Goal: Task Accomplishment & Management: Complete application form

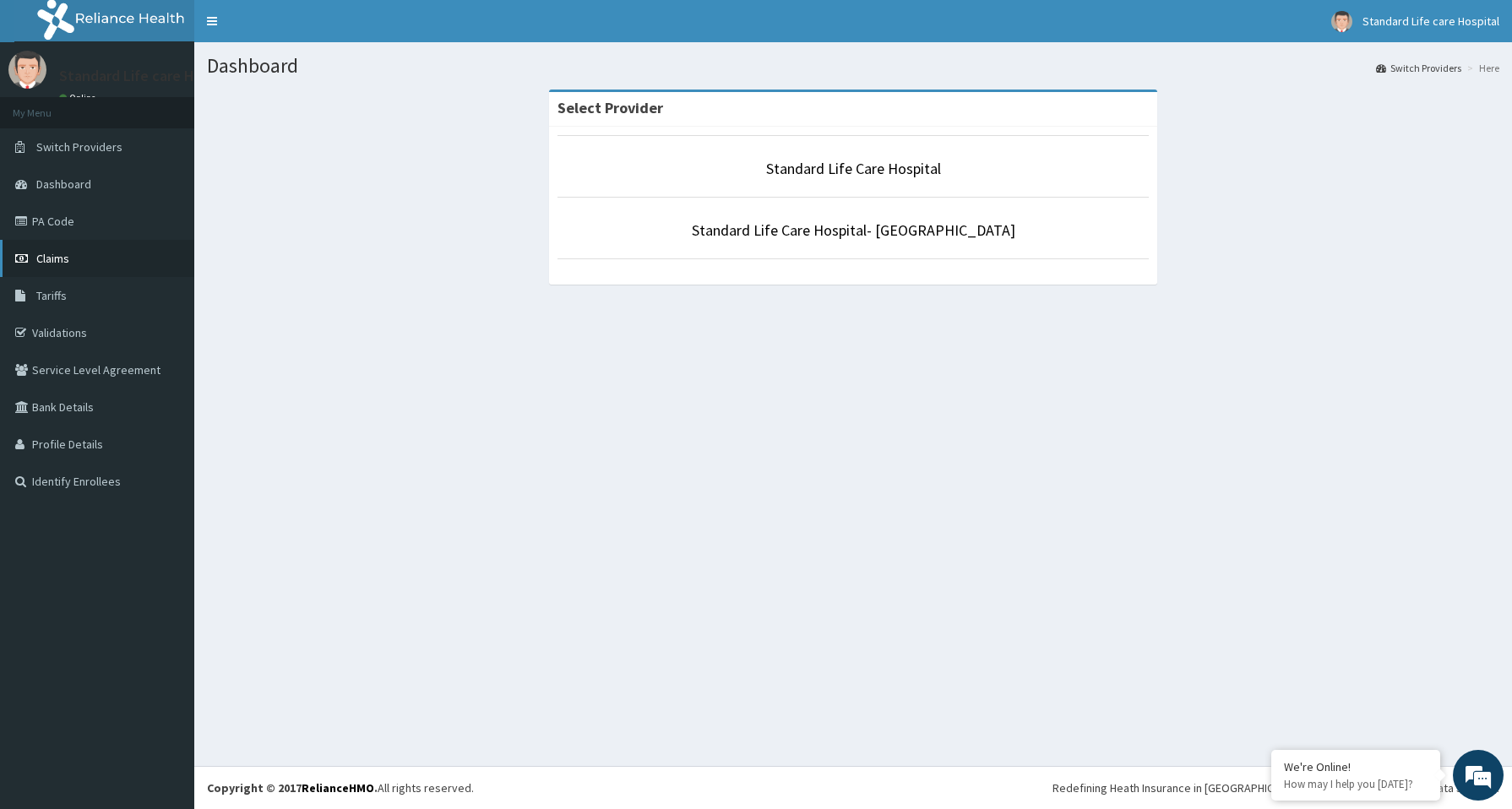
click at [45, 260] on span "Claims" at bounding box center [52, 258] width 33 height 15
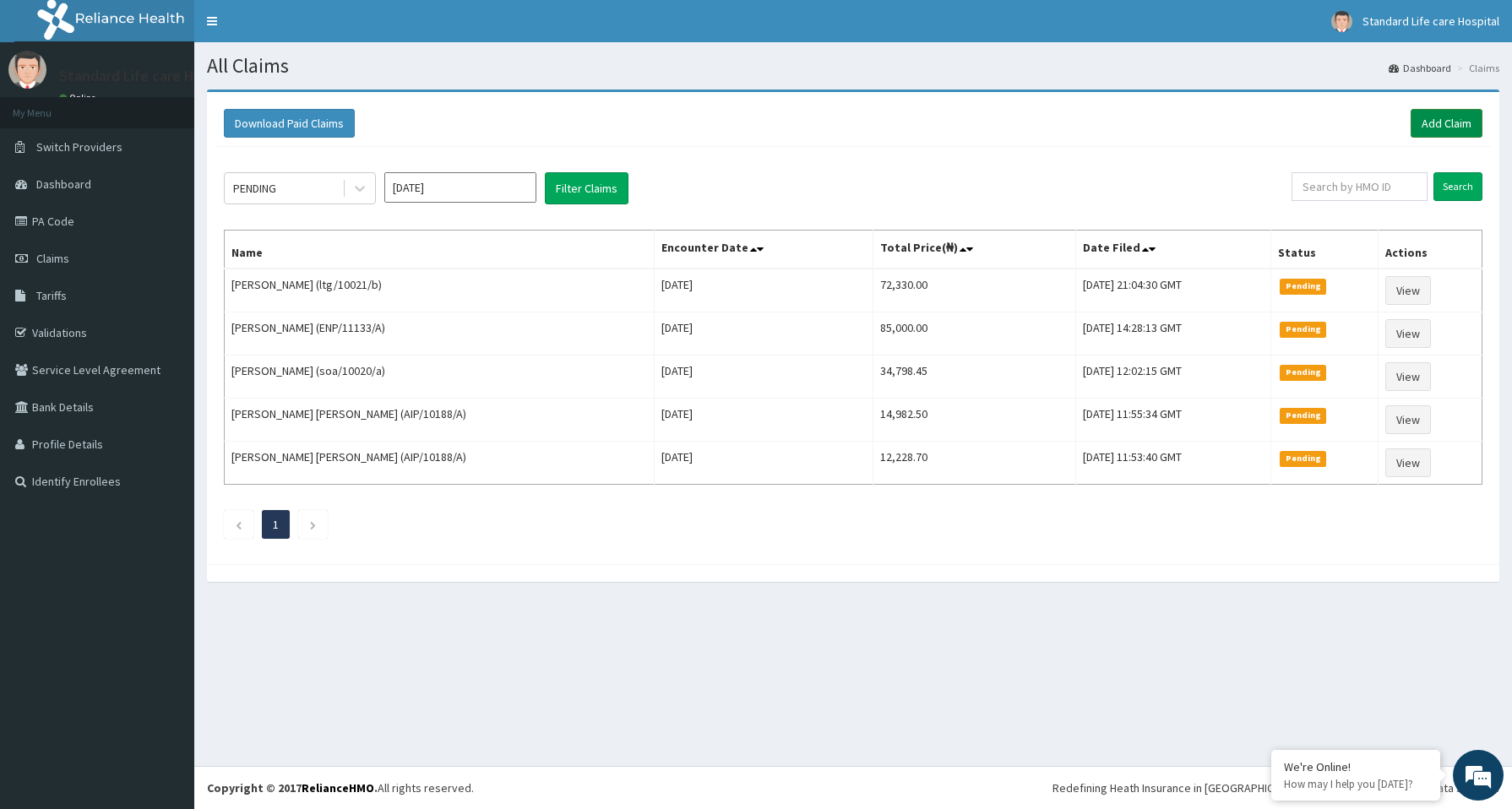
click at [1455, 129] on link "Add Claim" at bounding box center [1447, 123] width 72 height 29
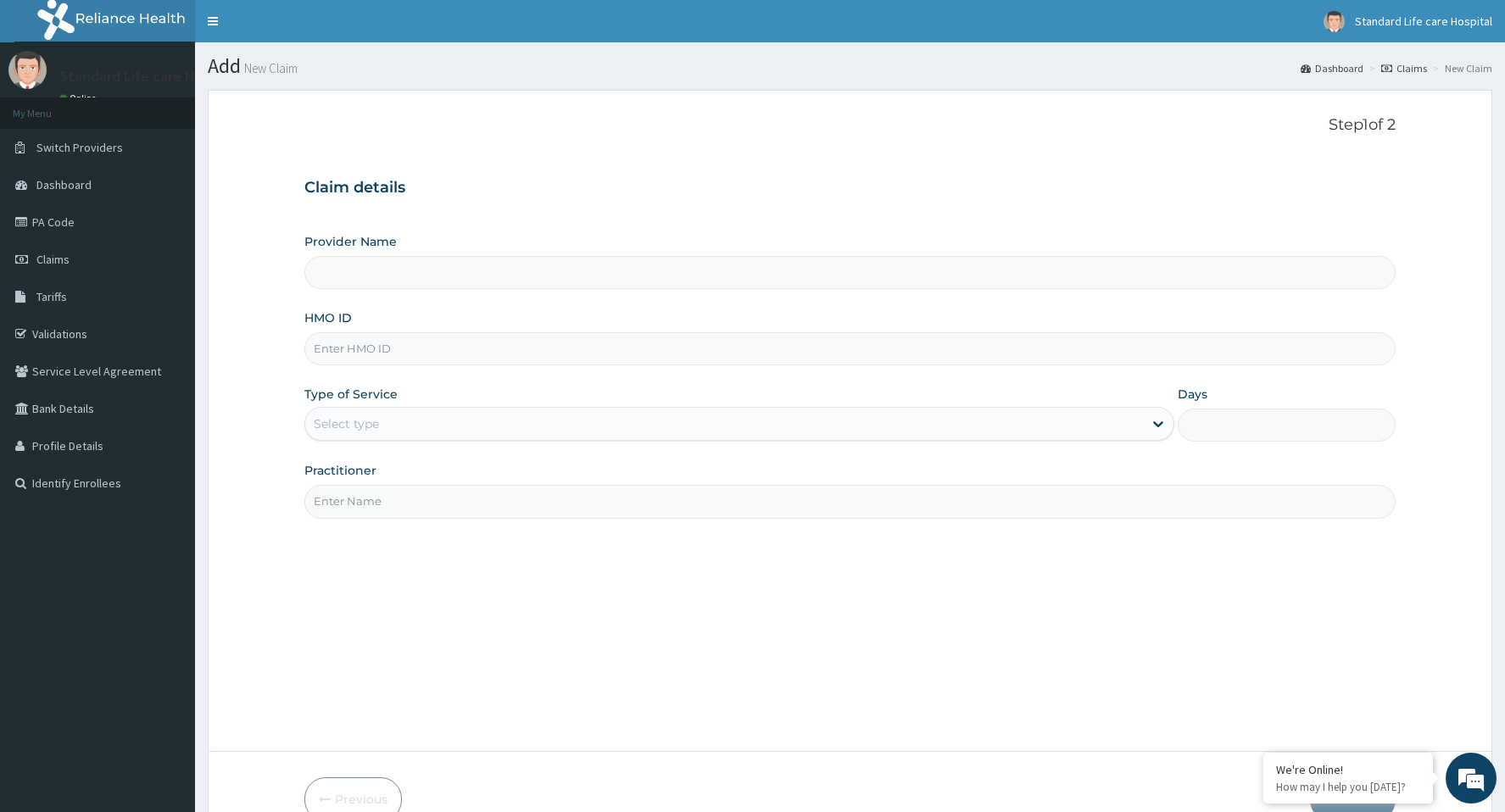
type input "Standard Life Care Hospital"
click at [507, 349] on input "HMO ID" at bounding box center [849, 348] width 1091 height 33
type input "f"
type input "FMC/11609/A"
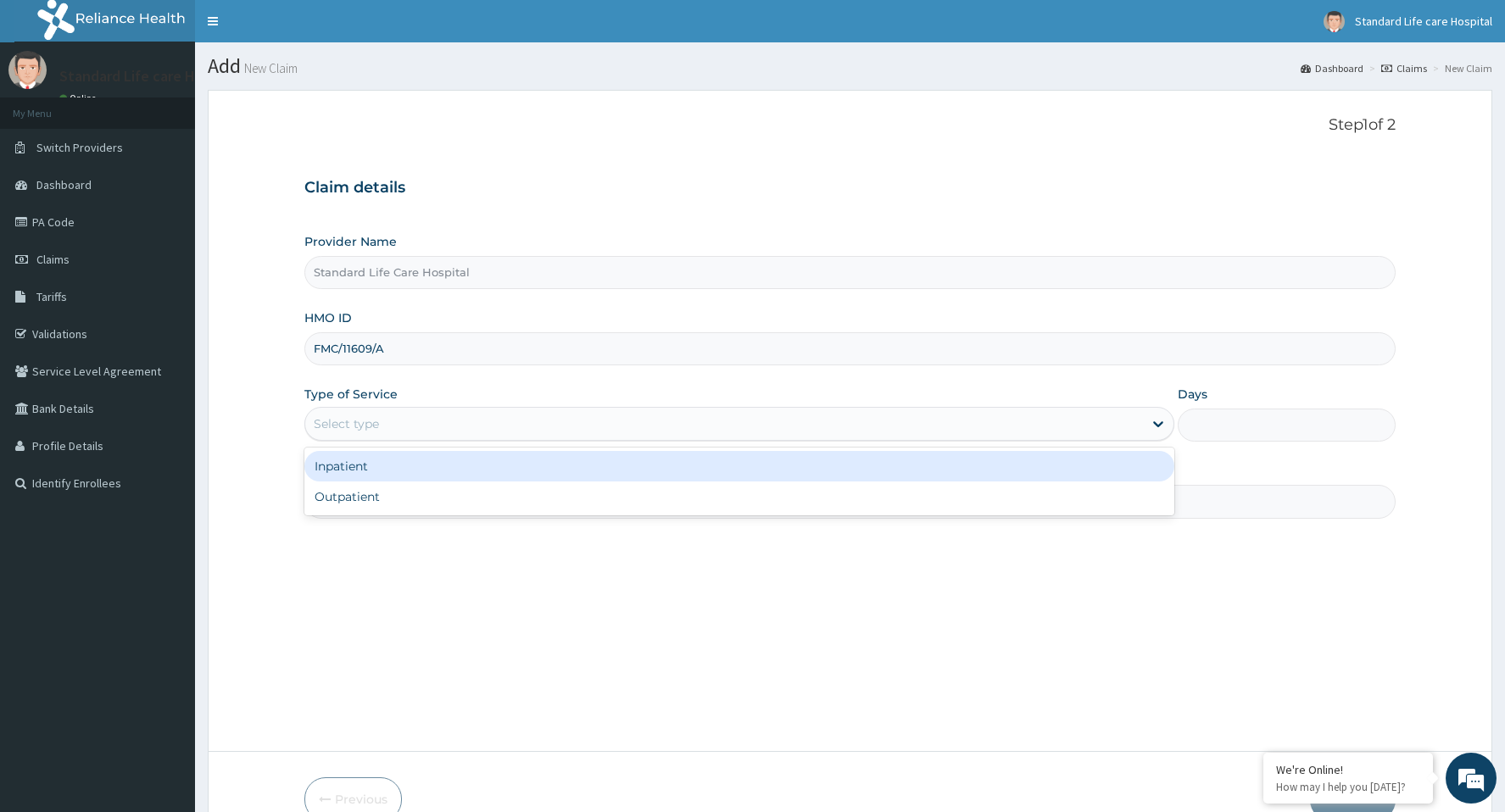
click at [389, 436] on div "Select type" at bounding box center [724, 423] width 838 height 27
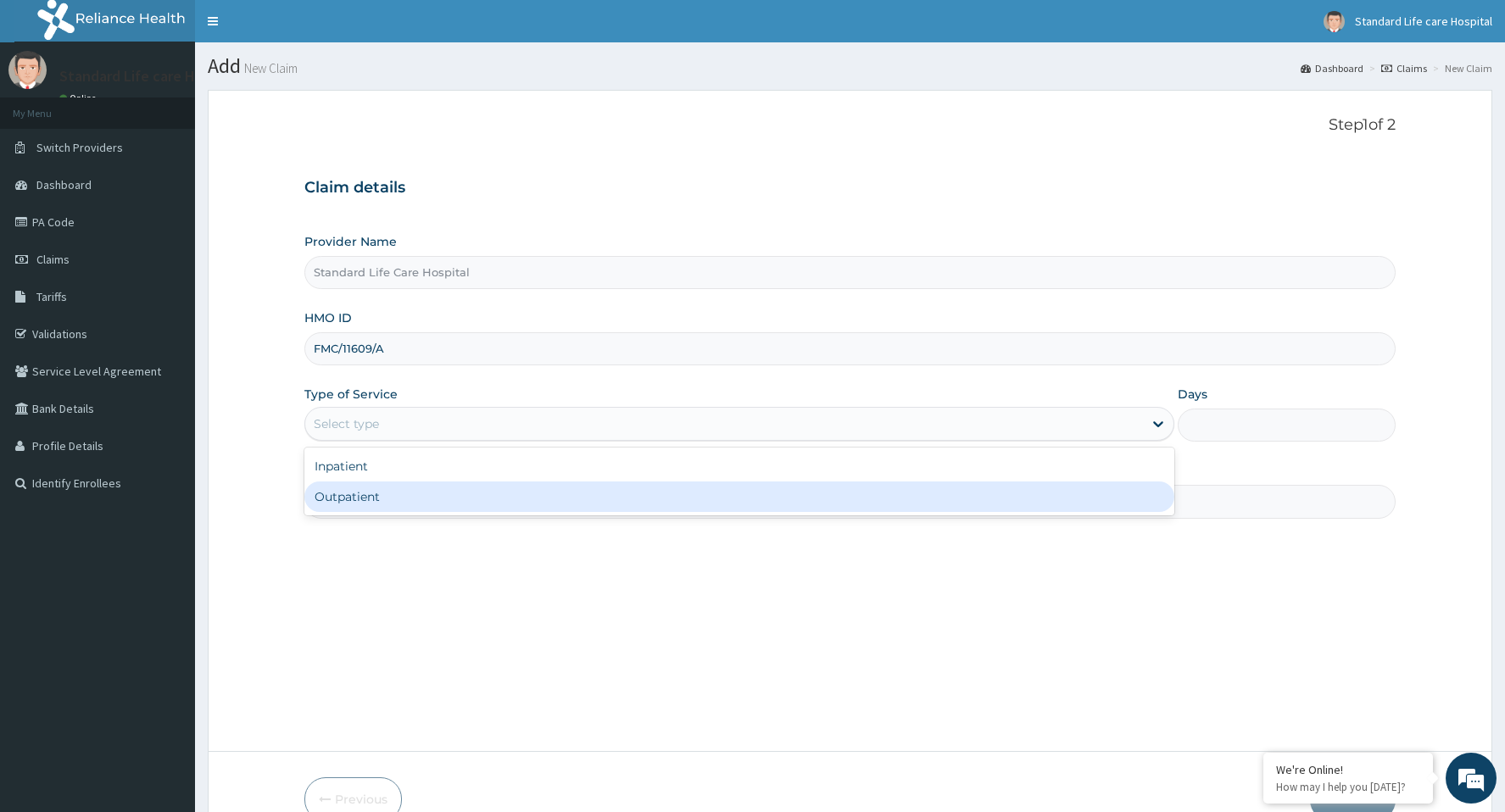
click at [369, 491] on div "Outpatient" at bounding box center [739, 497] width 870 height 31
type input "1"
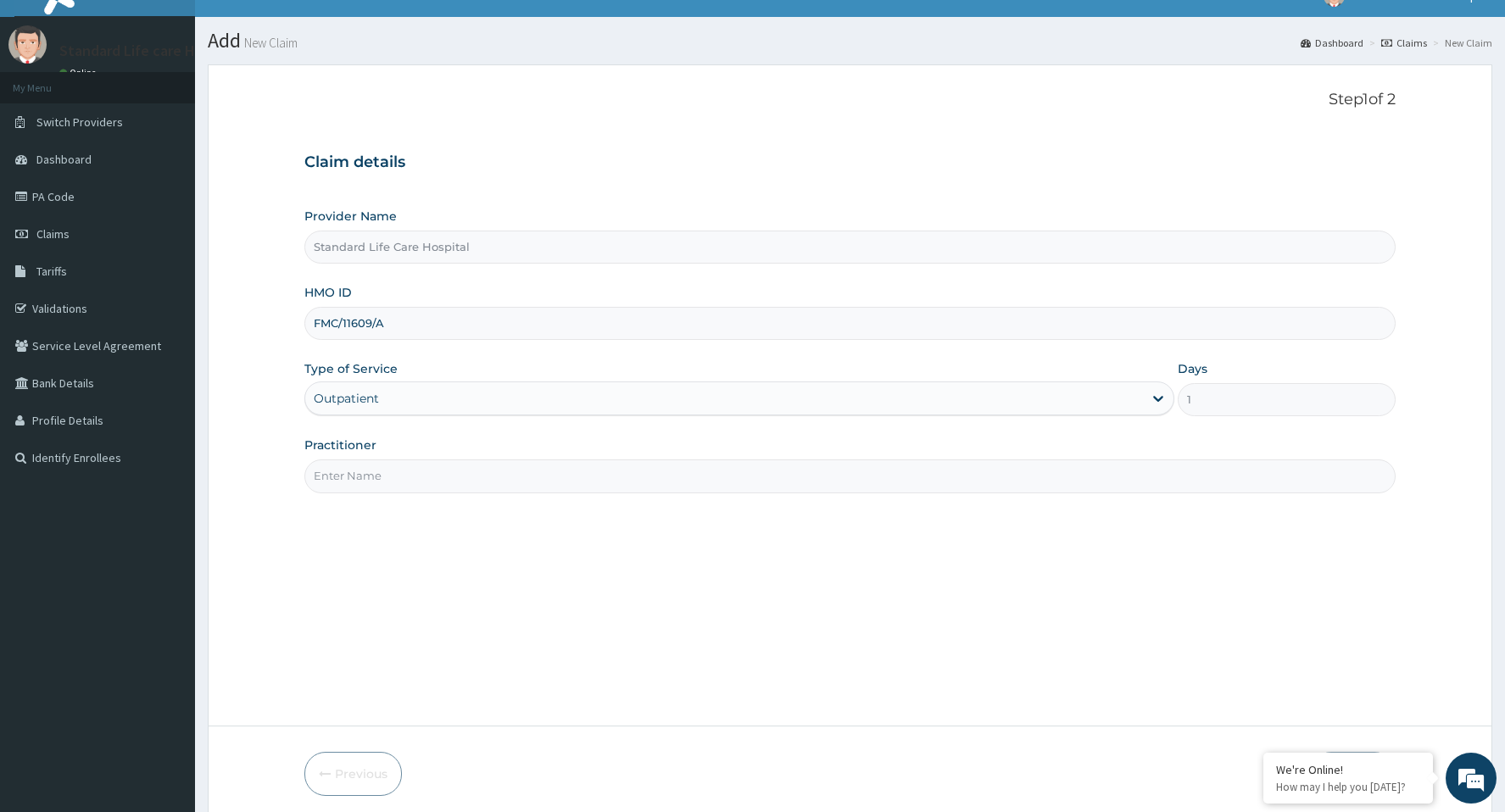
scroll to position [85, 0]
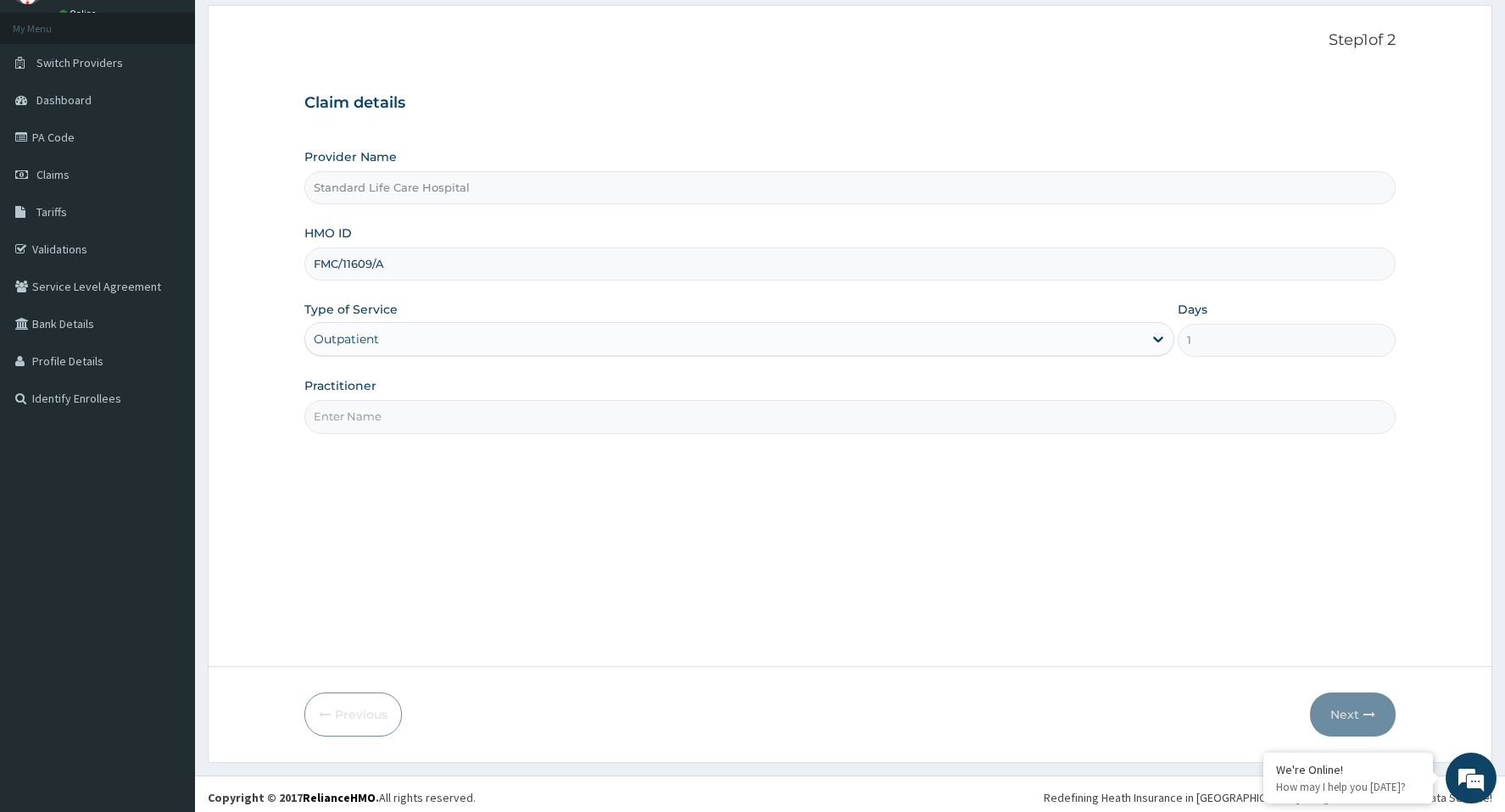
click at [383, 420] on input "Practitioner" at bounding box center [849, 416] width 1091 height 33
type input "[PERSON_NAME]"
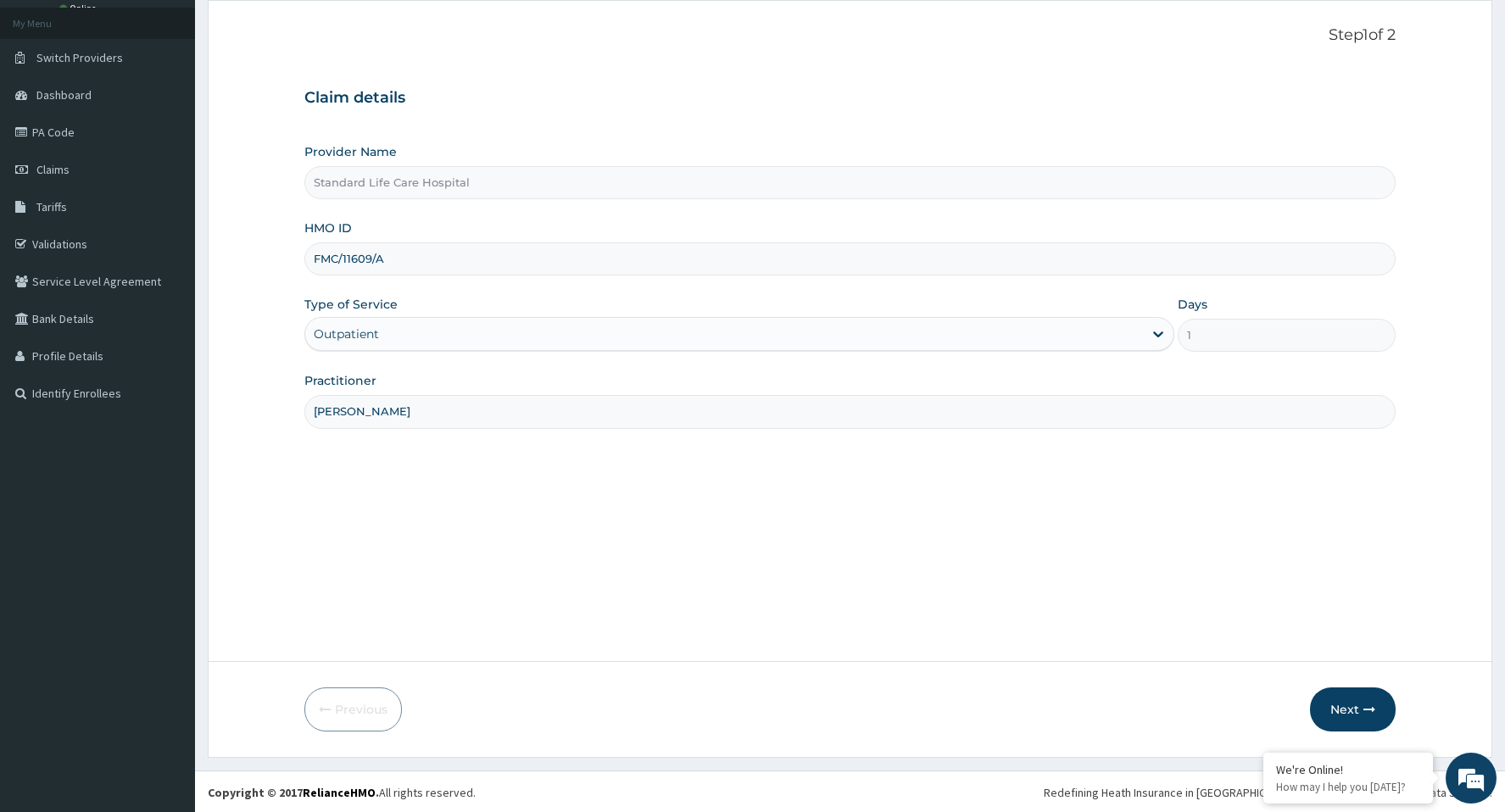
scroll to position [92, 0]
click at [1346, 707] on button "Next" at bounding box center [1352, 708] width 86 height 44
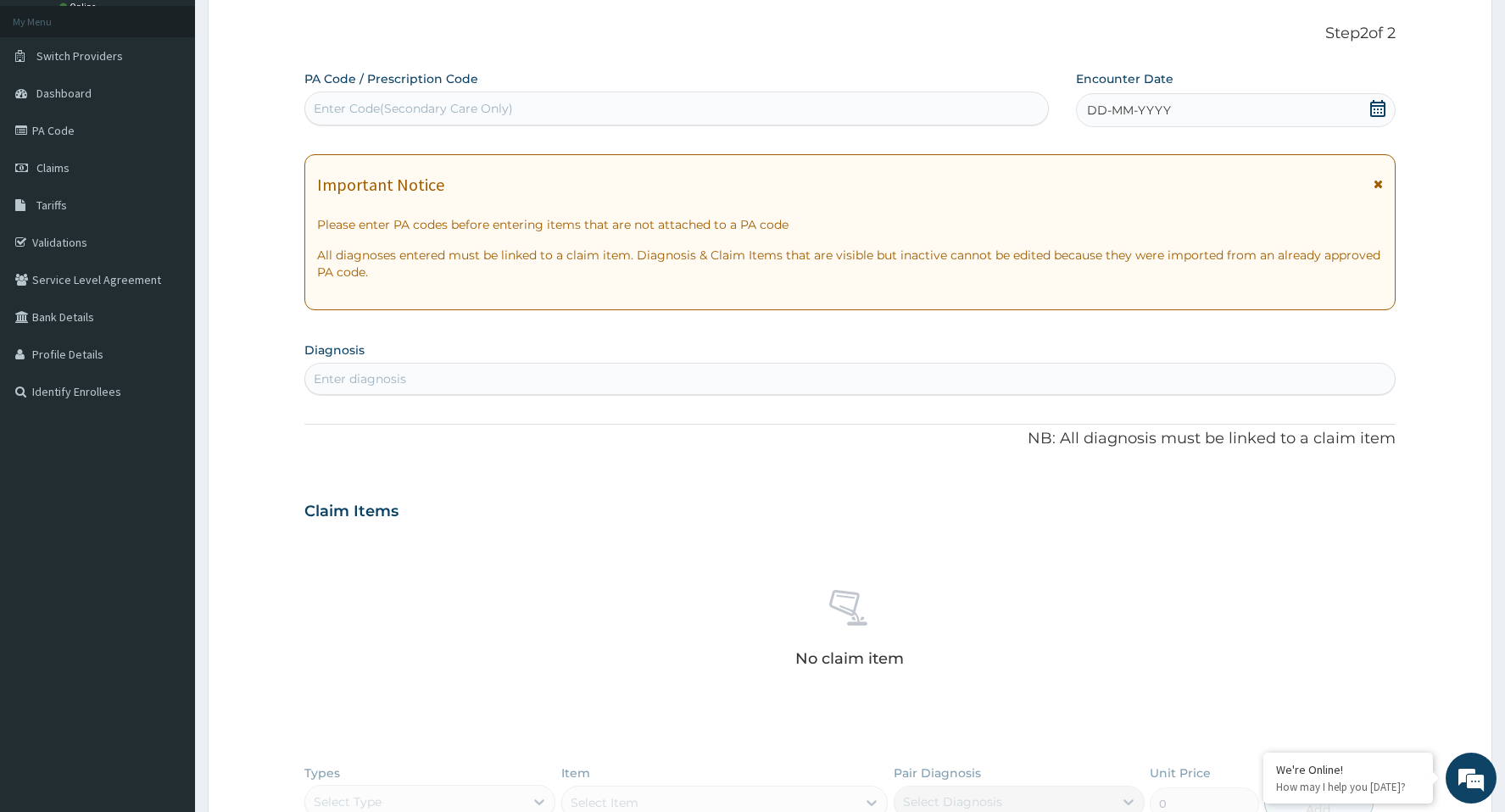
click at [1383, 111] on icon at bounding box center [1377, 108] width 17 height 17
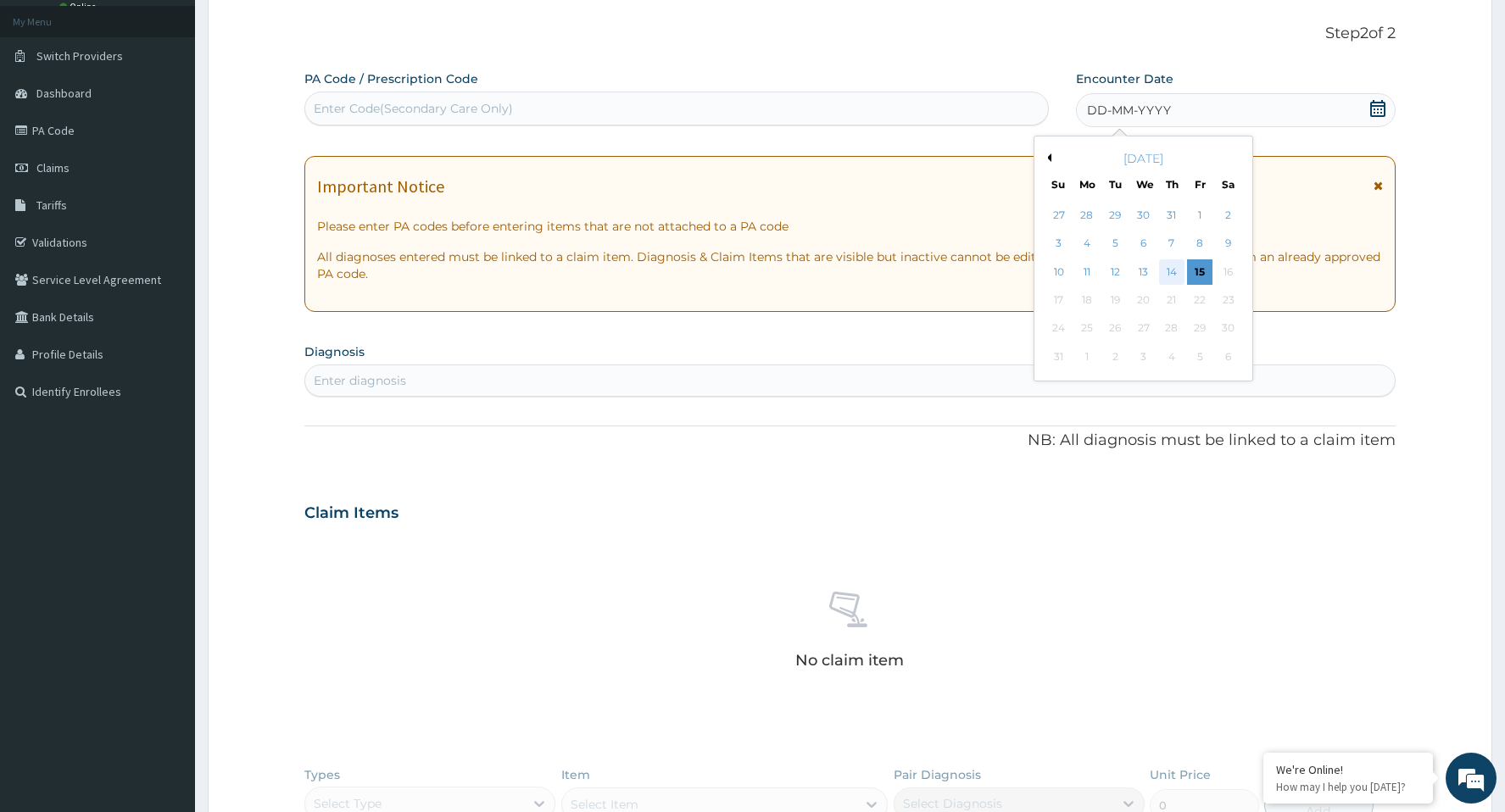
click at [1170, 276] on div "14" at bounding box center [1172, 272] width 26 height 26
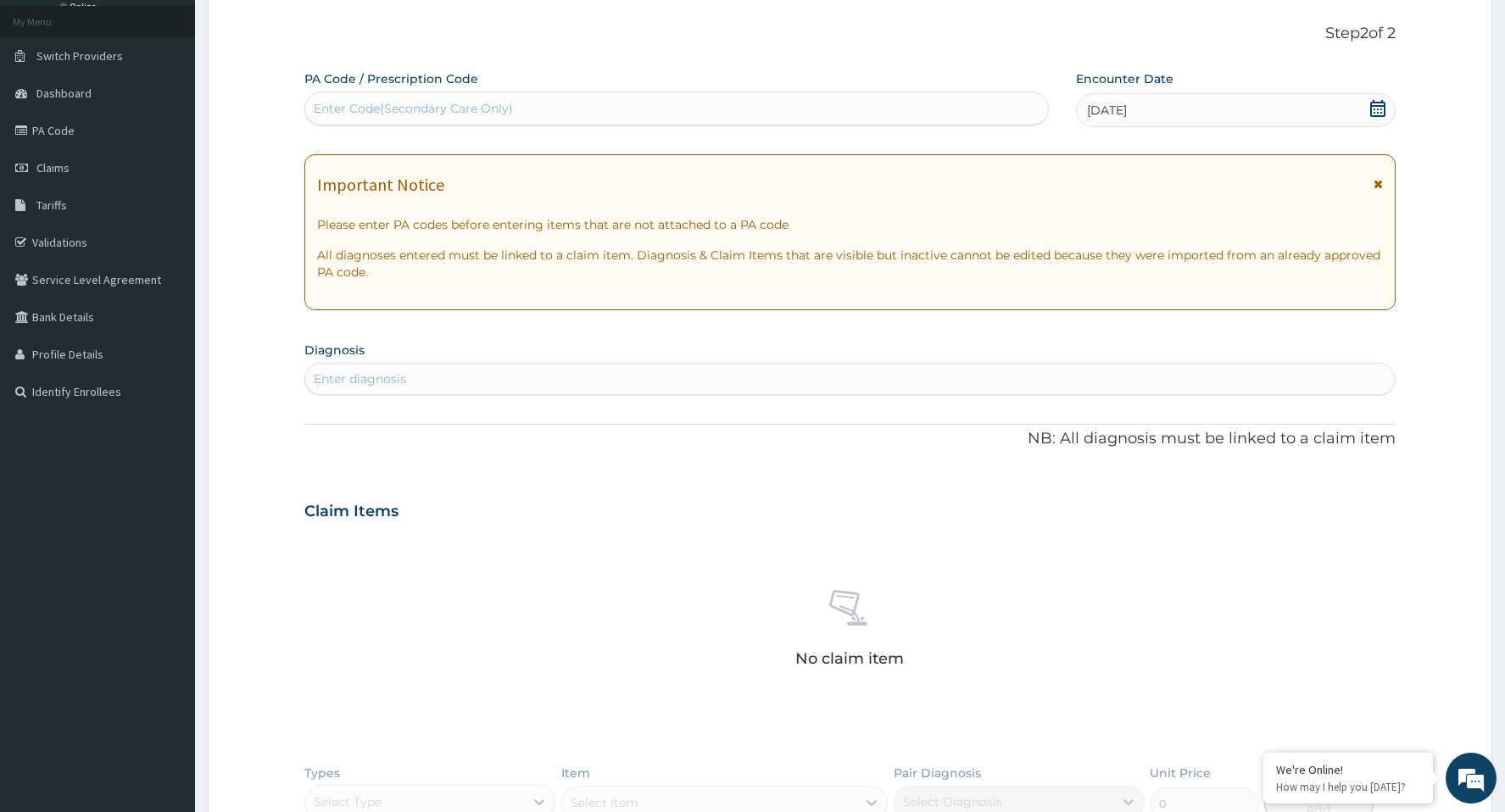
click at [781, 376] on div "Enter diagnosis" at bounding box center [849, 379] width 1089 height 27
type input "UPPER RES"
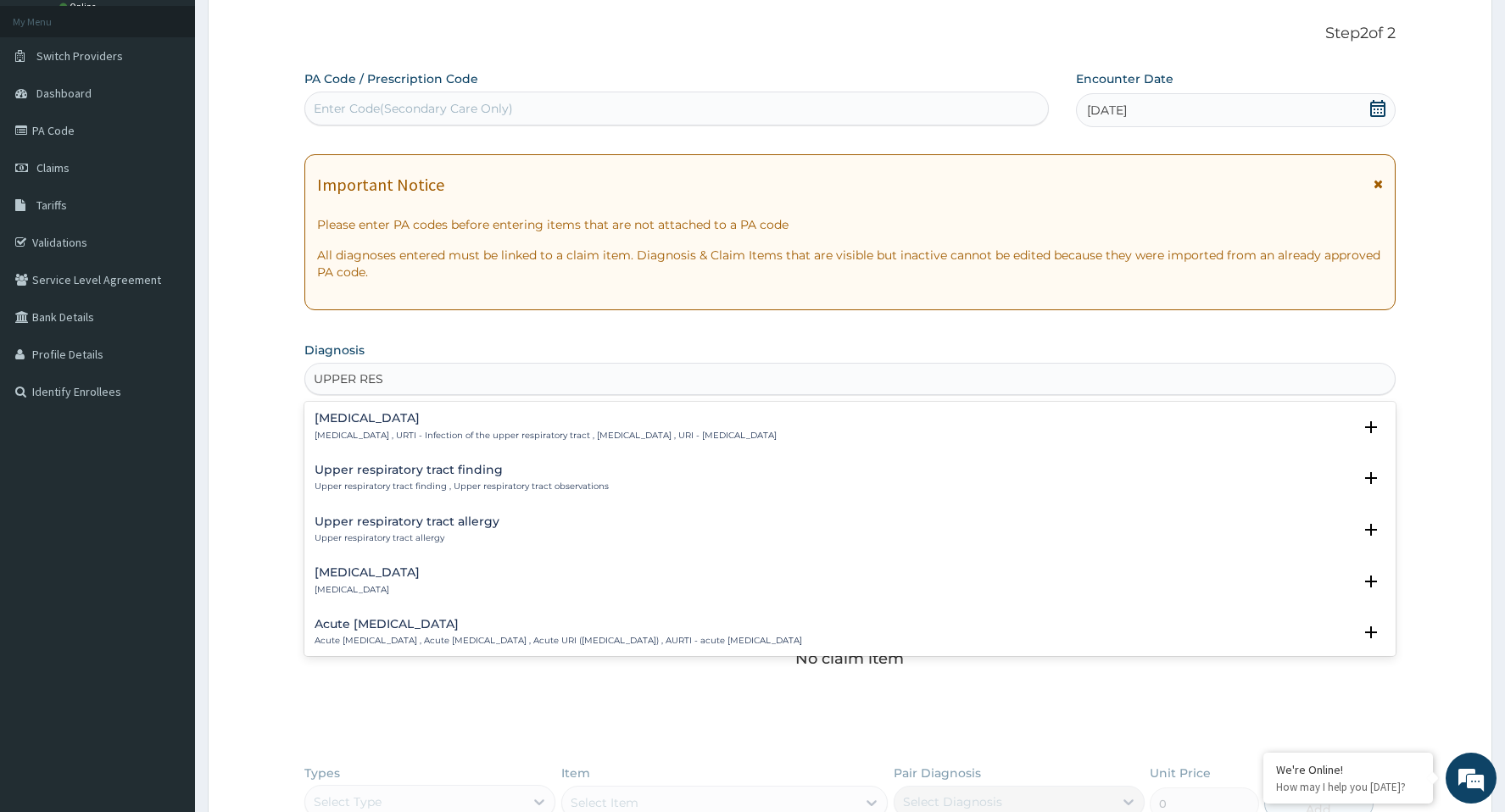
click at [345, 420] on h4 "[MEDICAL_DATA]" at bounding box center [545, 418] width 462 height 12
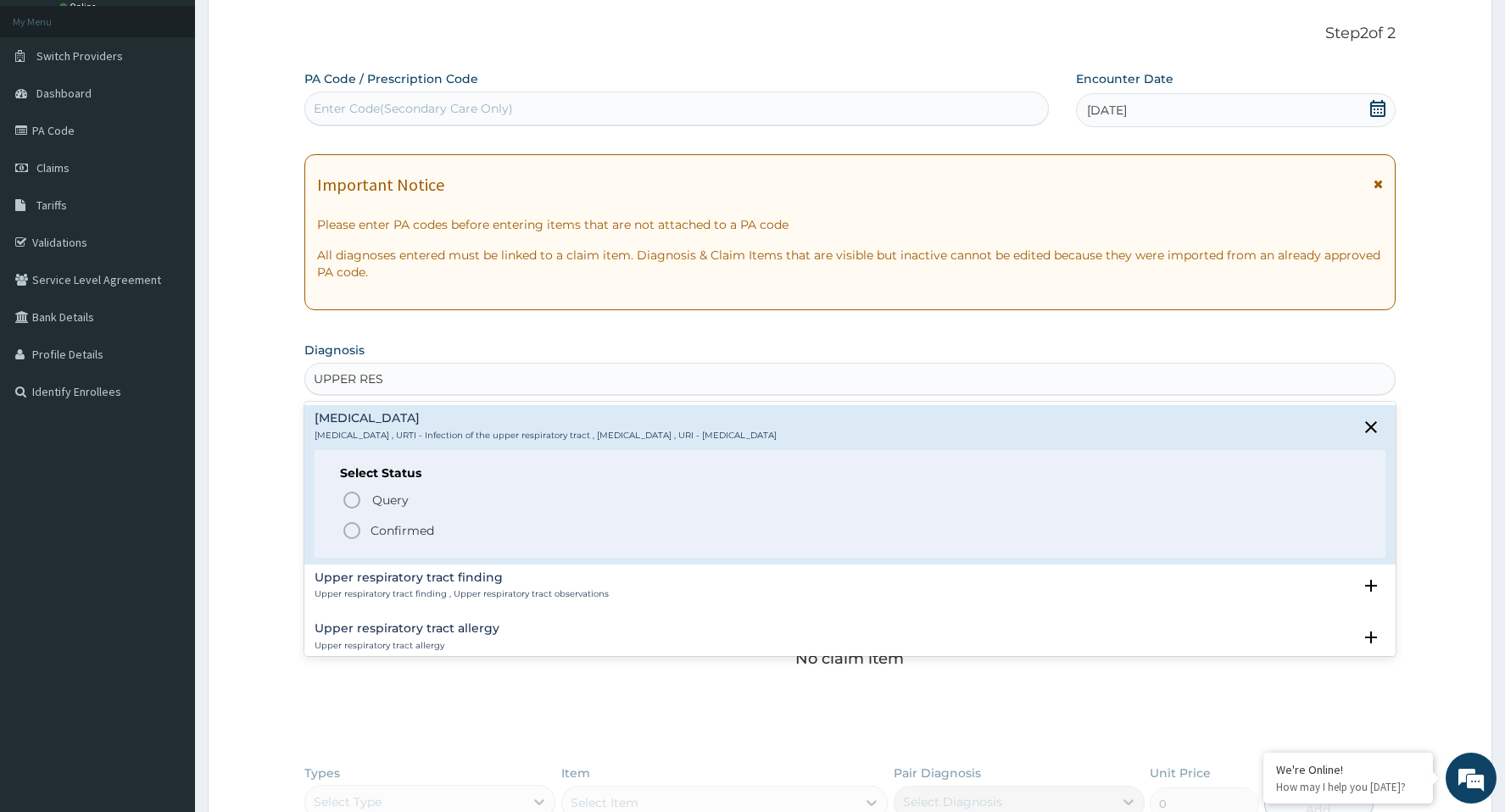
click at [353, 532] on icon "status option filled" at bounding box center [352, 530] width 20 height 20
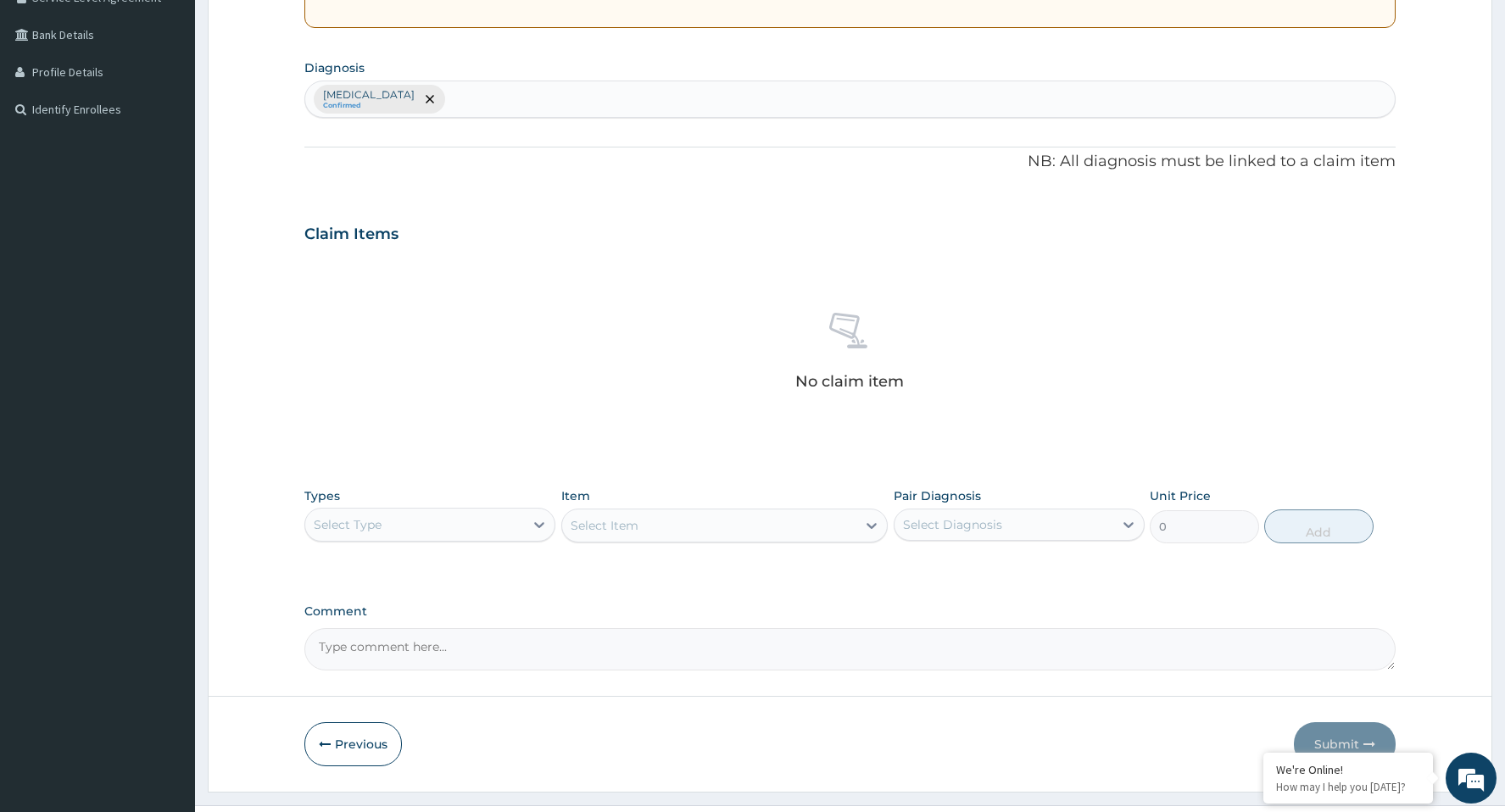
scroll to position [410, 0]
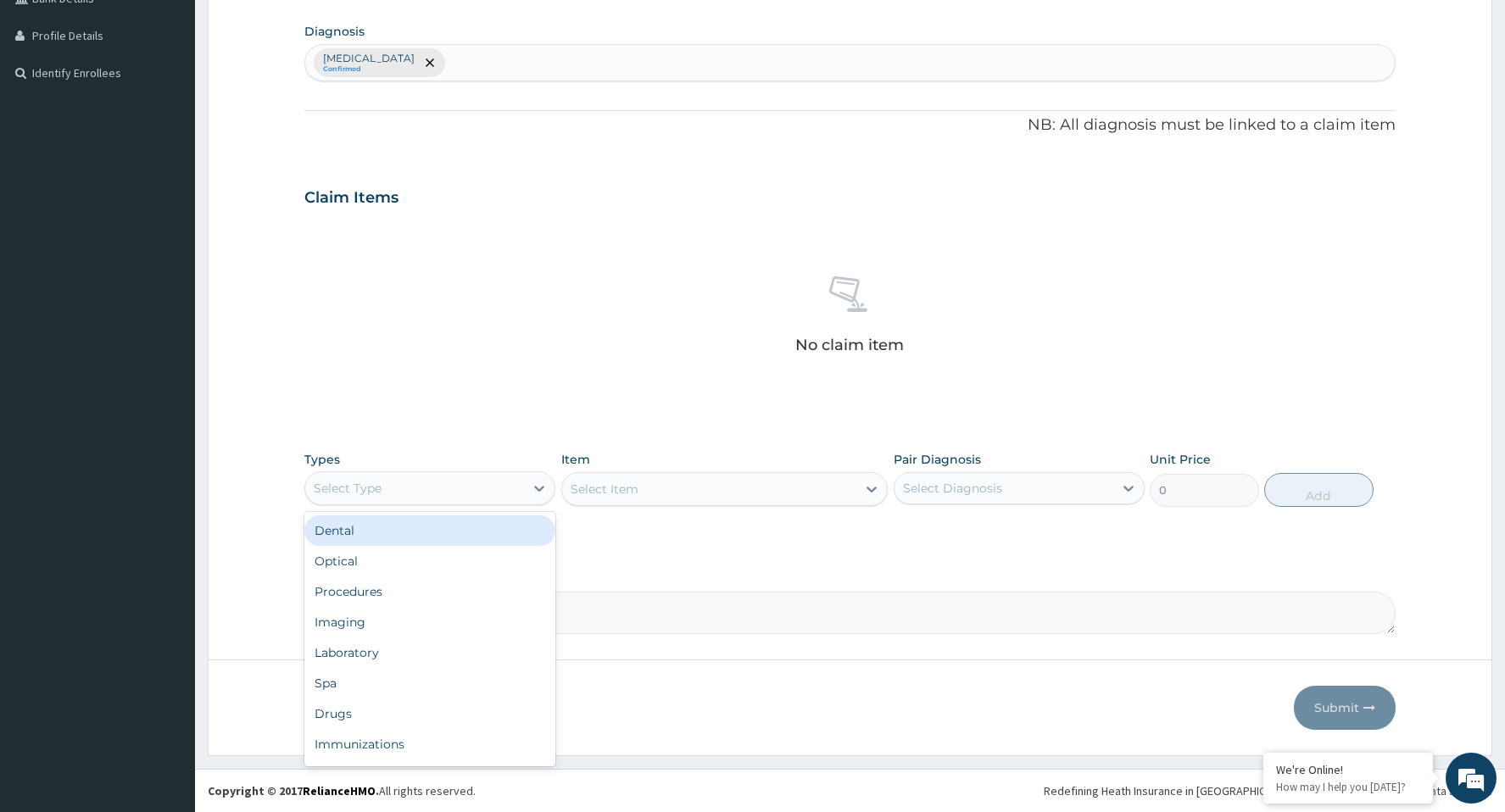
click at [398, 485] on div "Select Type" at bounding box center [414, 488] width 219 height 27
click at [367, 591] on div "Procedures" at bounding box center [429, 591] width 251 height 31
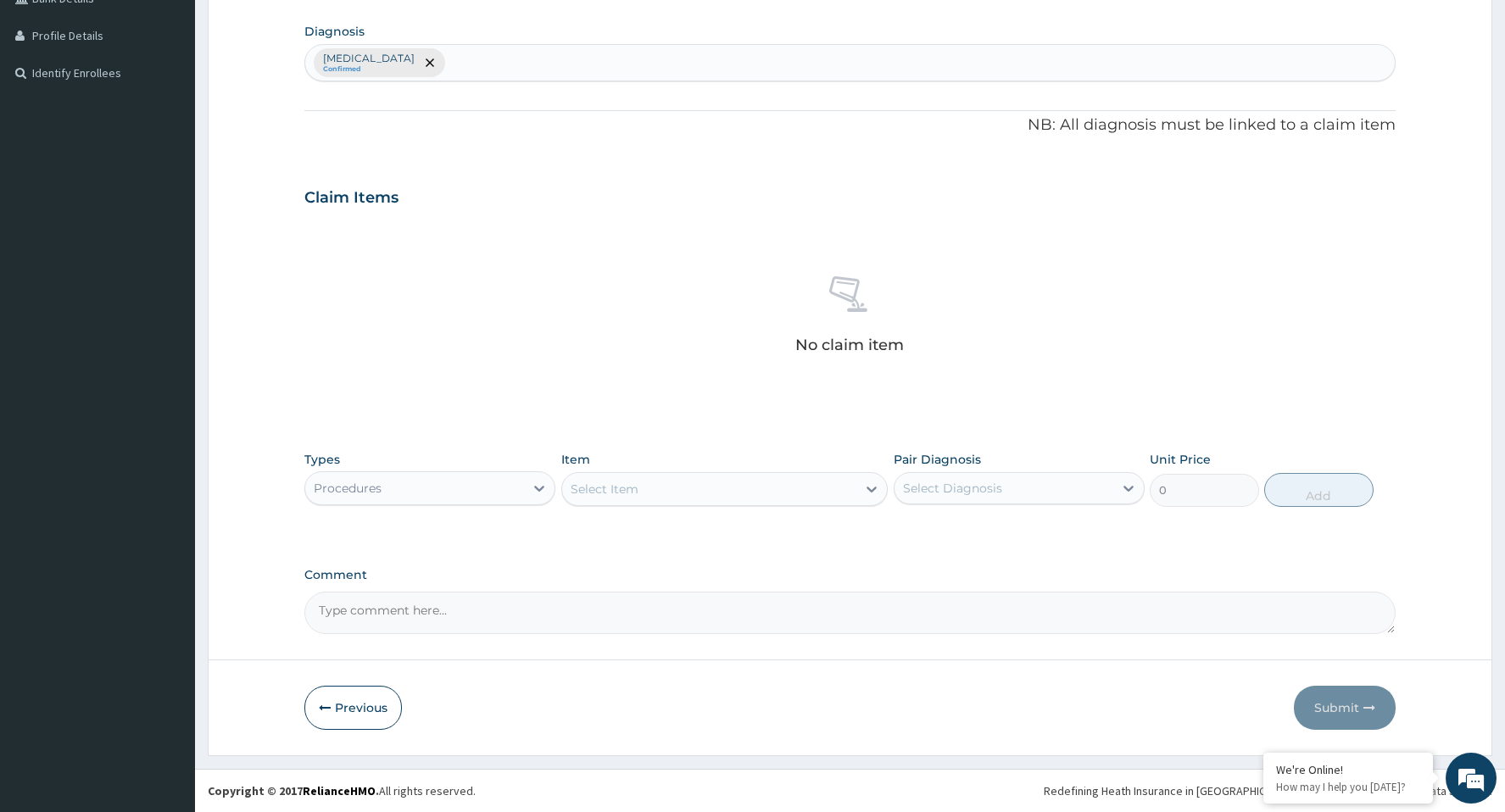
click at [769, 490] on div "Select Item" at bounding box center [710, 489] width 295 height 27
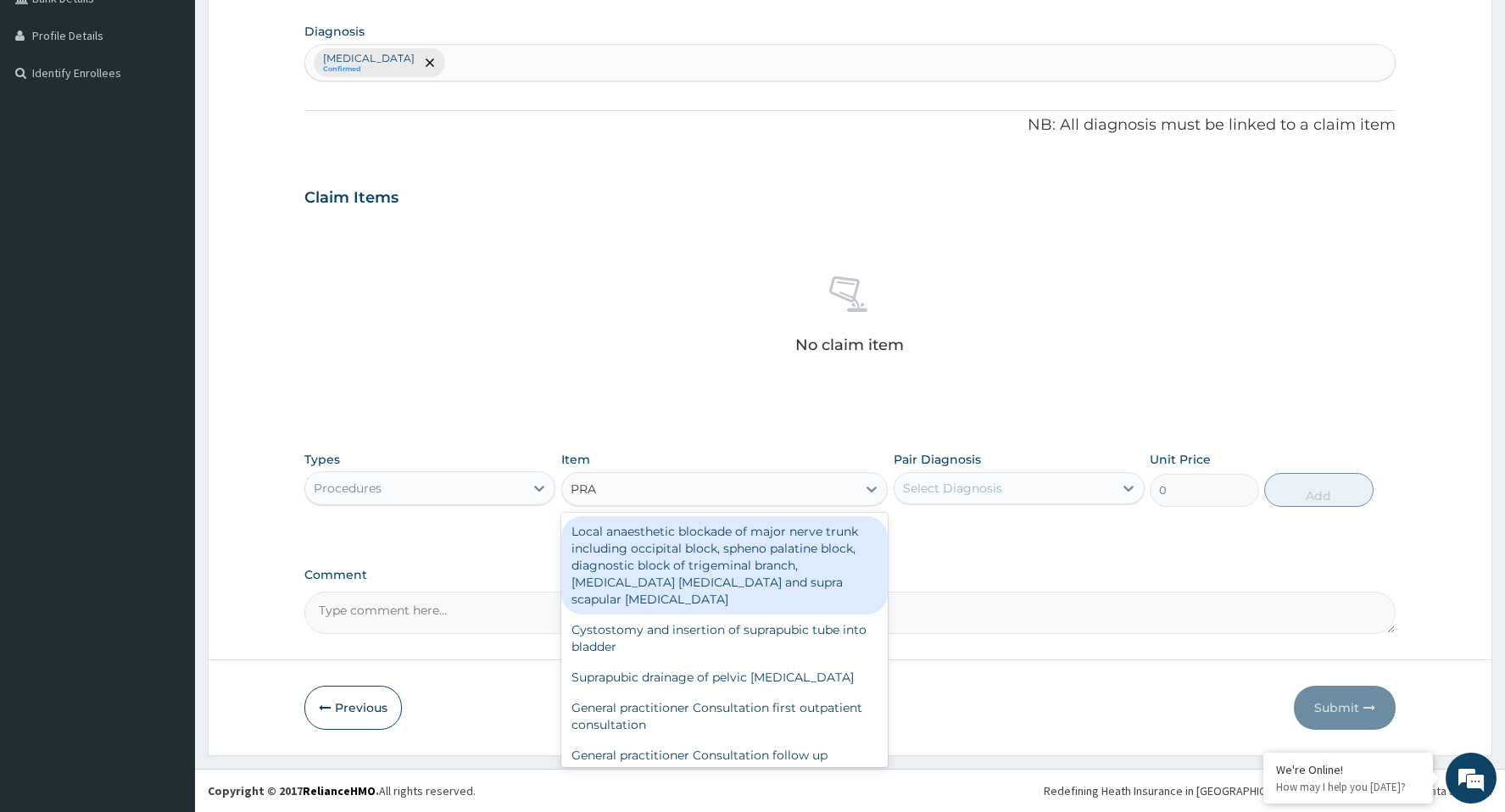
type input "PRAC"
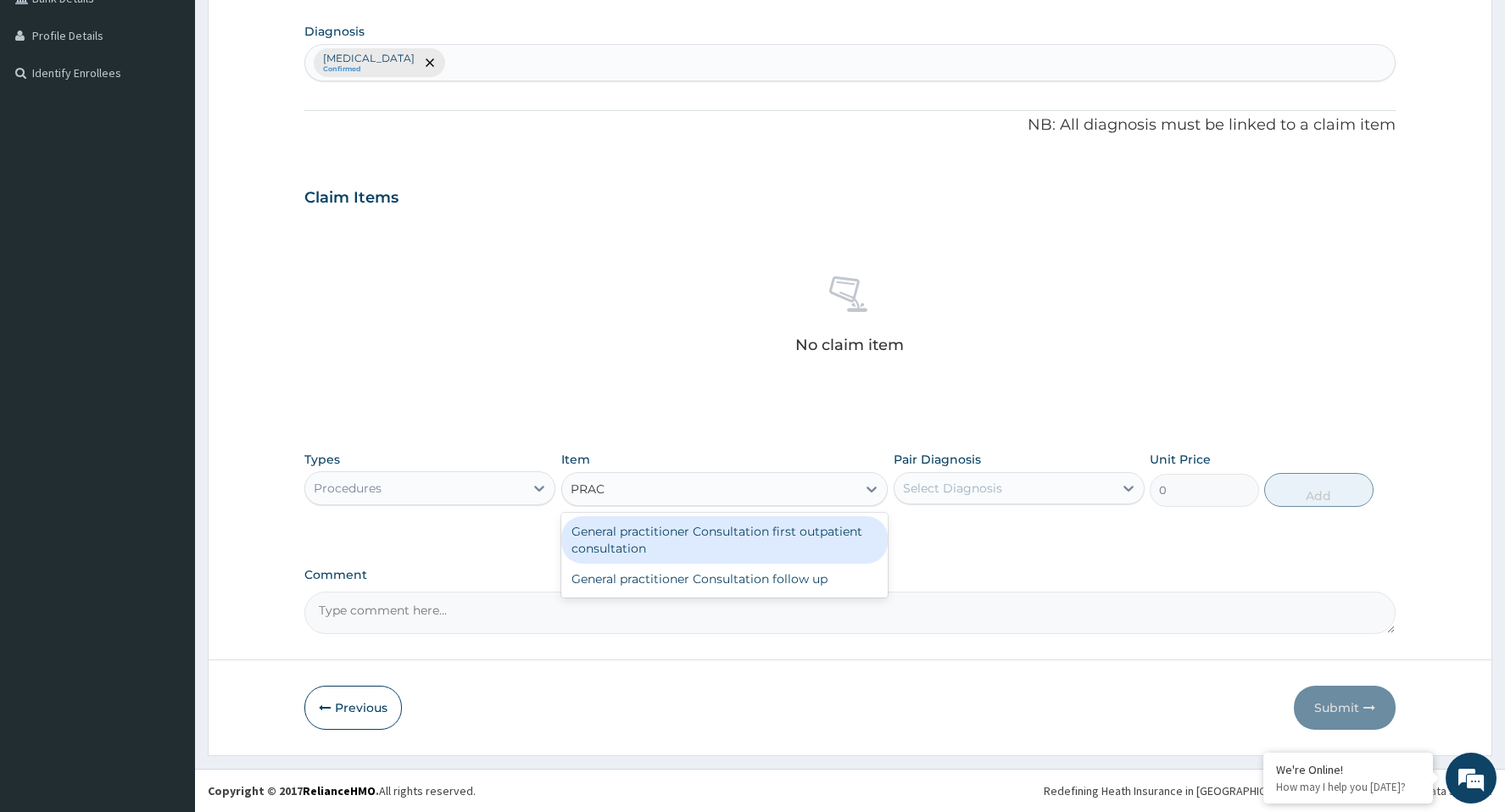
click at [736, 547] on div "General practitioner Consultation first outpatient consultation" at bounding box center [725, 540] width 327 height 48
type input "3000"
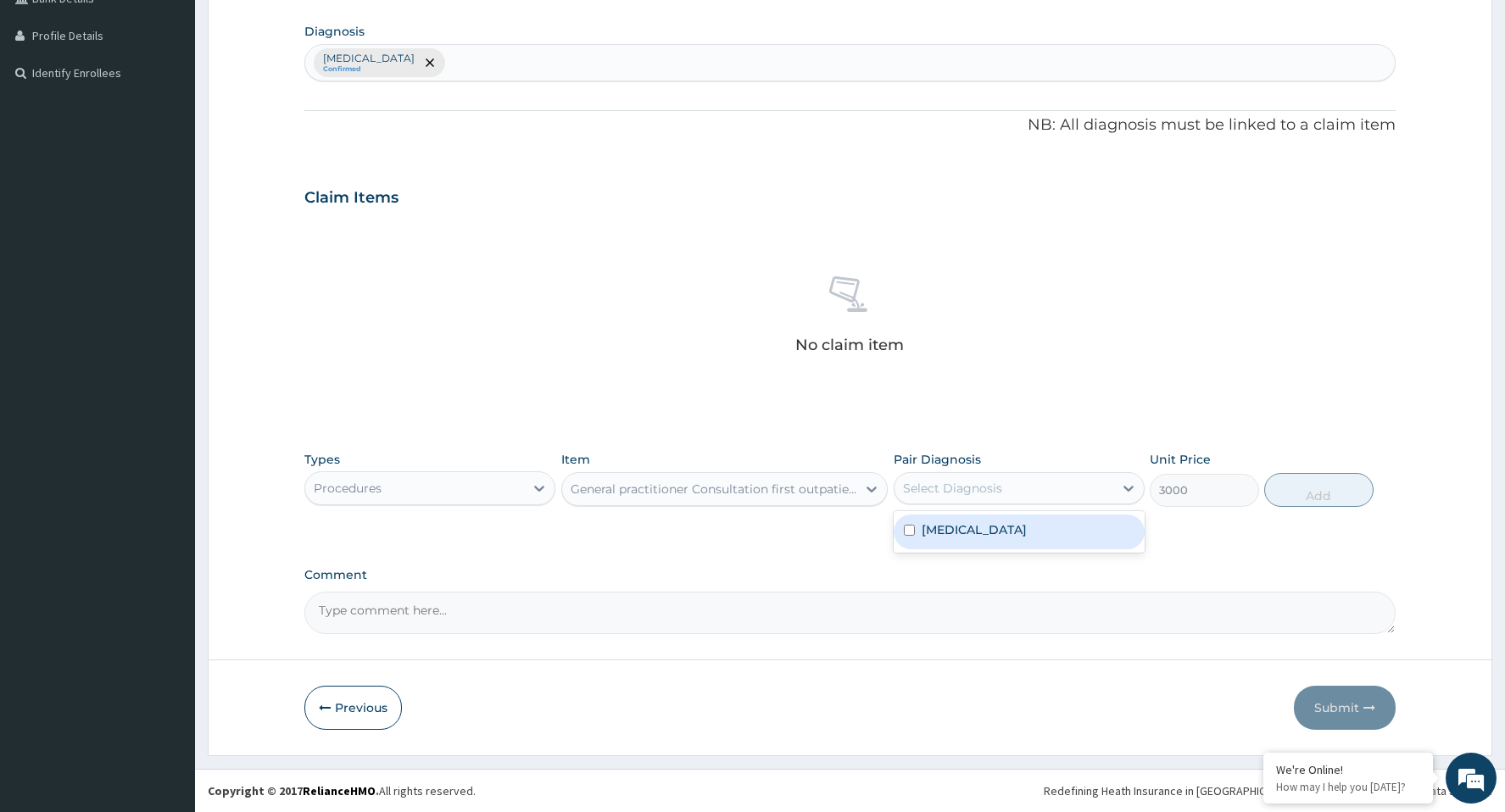
click at [953, 496] on div "Select Diagnosis" at bounding box center [953, 488] width 99 height 17
click at [948, 533] on label "[MEDICAL_DATA]" at bounding box center [974, 529] width 105 height 17
checkbox input "true"
click at [1293, 500] on button "Add" at bounding box center [1319, 489] width 110 height 34
type input "0"
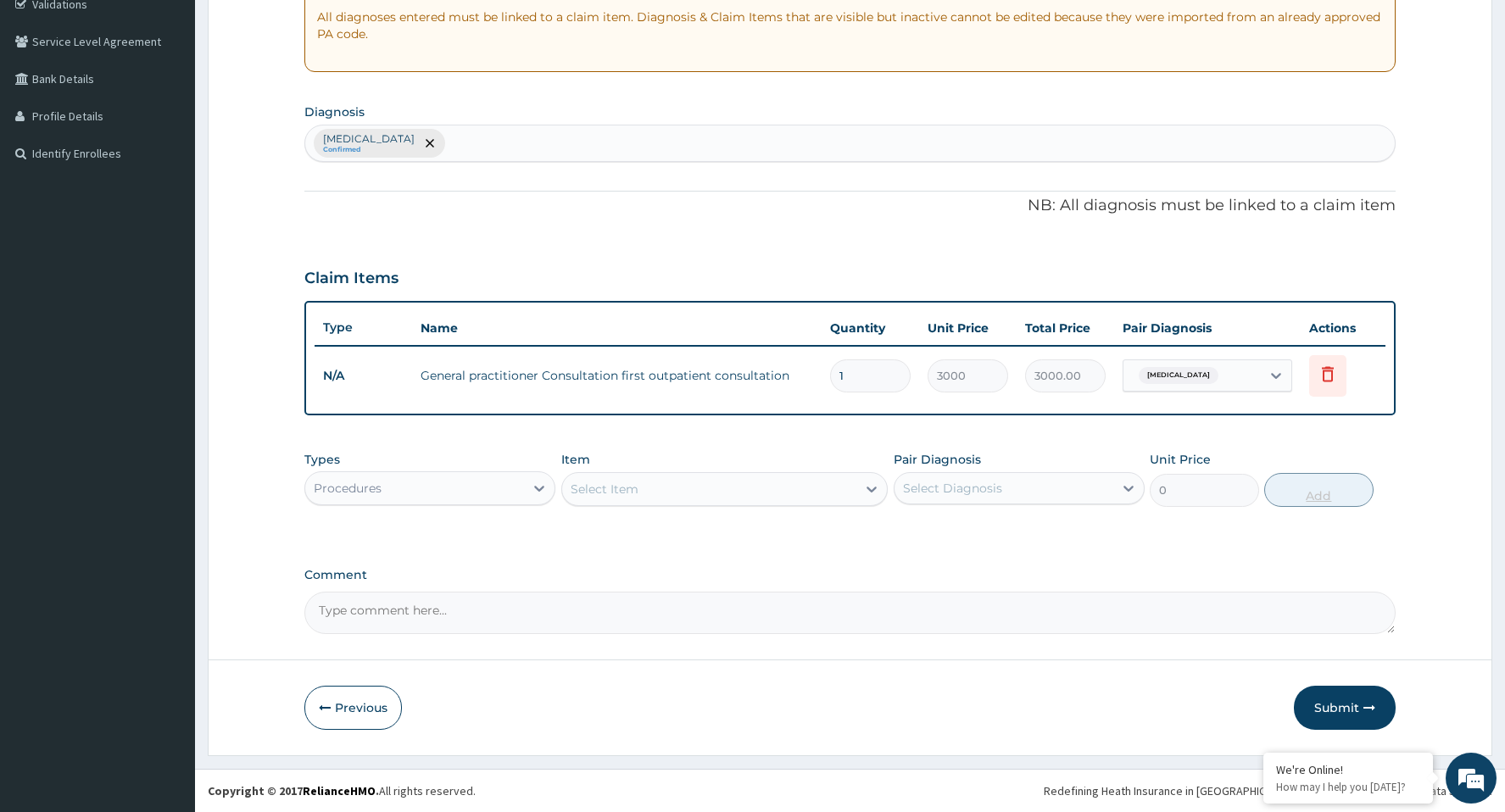
scroll to position [330, 0]
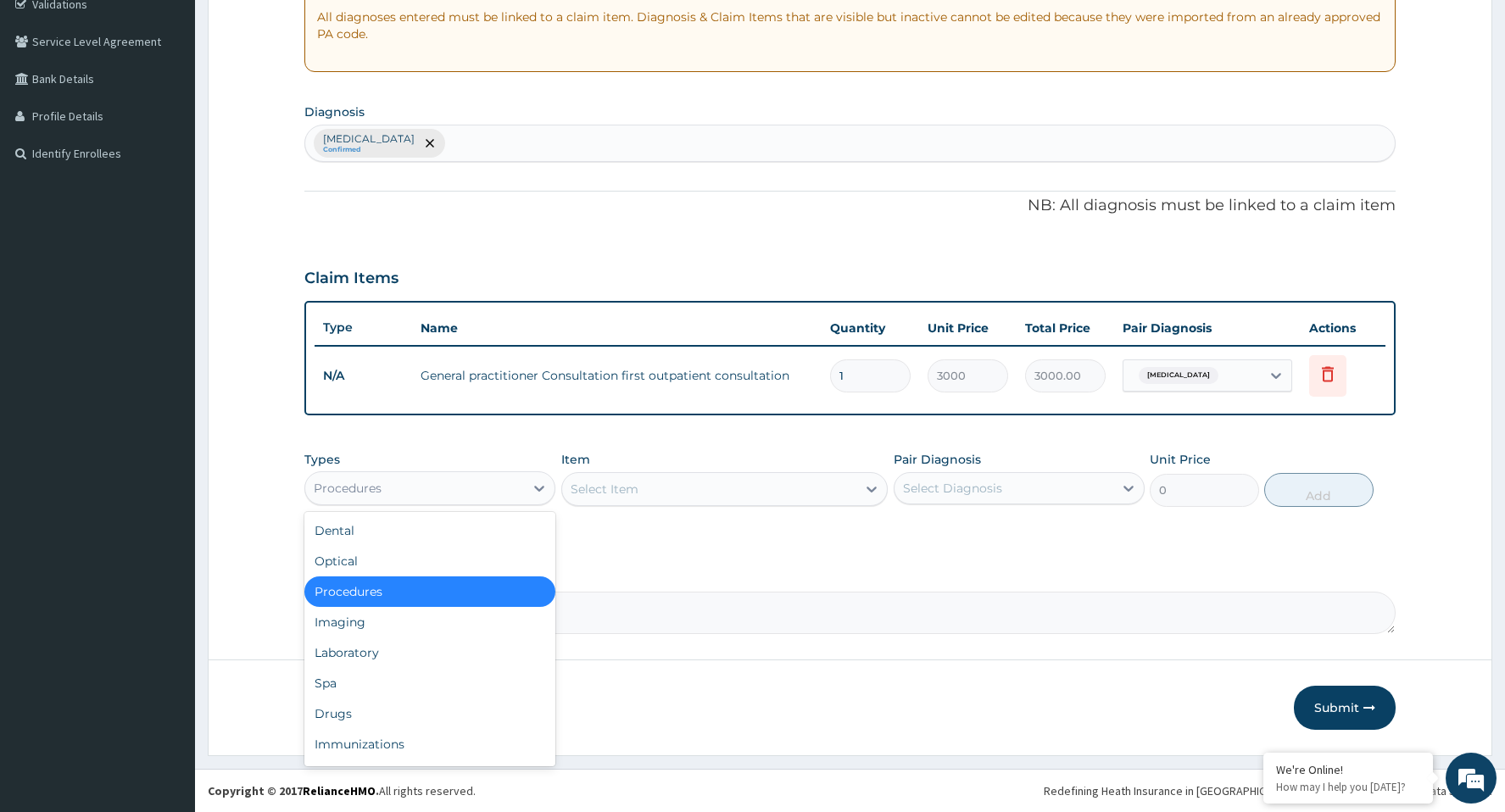
click at [405, 486] on div "Procedures" at bounding box center [414, 488] width 219 height 27
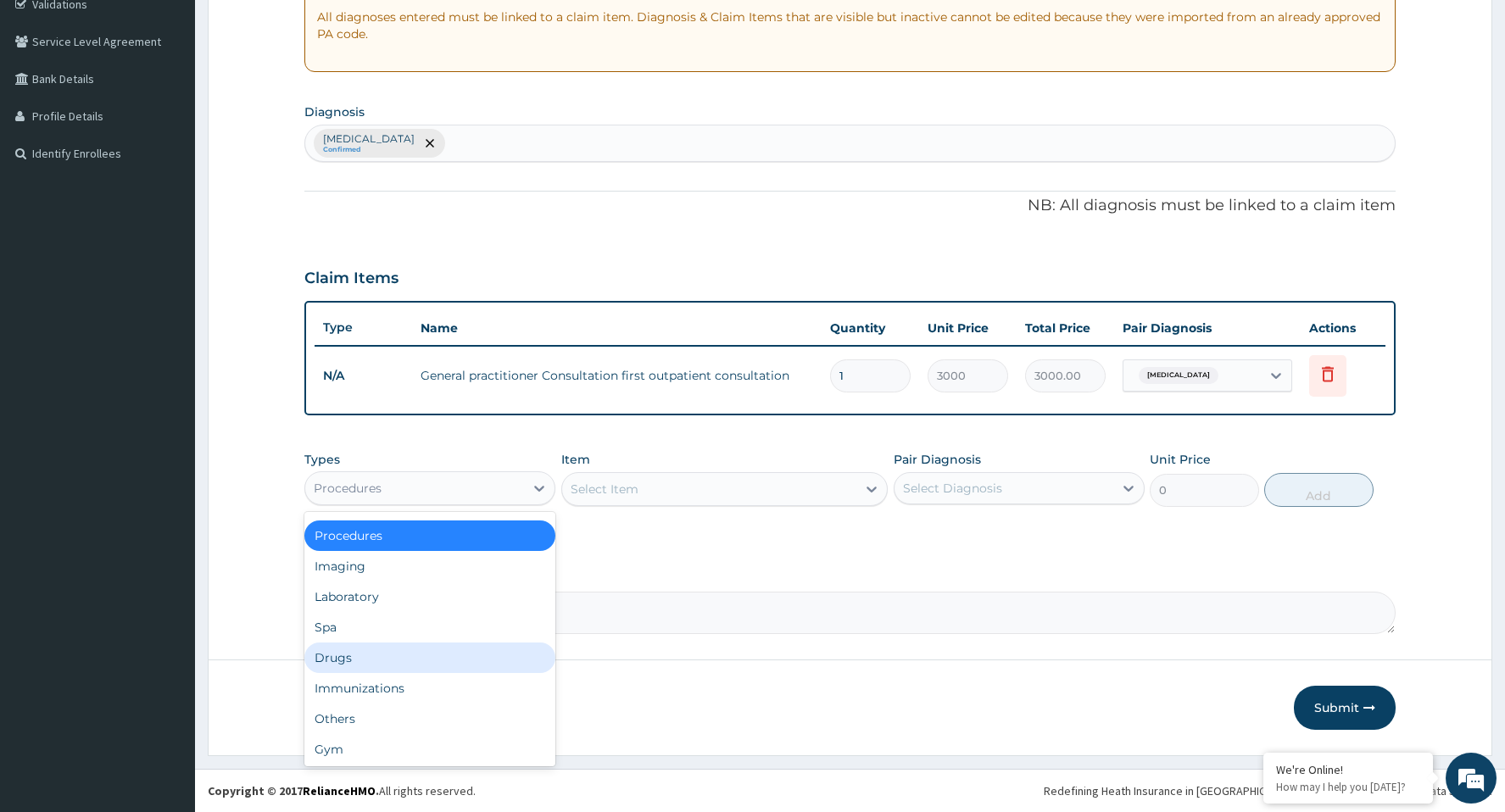
scroll to position [57, 0]
click at [355, 654] on div "Drugs" at bounding box center [429, 656] width 251 height 31
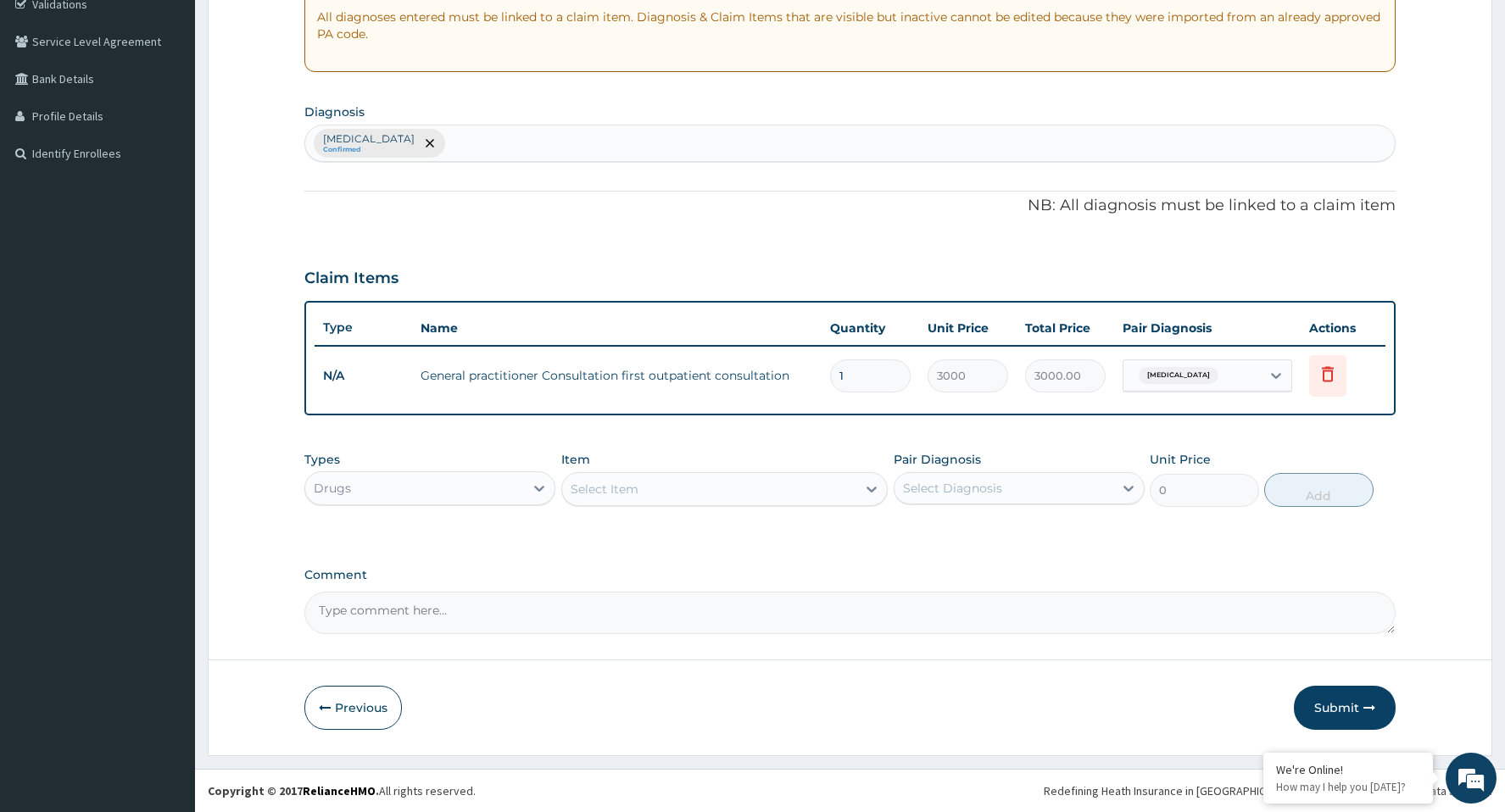
click at [691, 494] on div "Select Item" at bounding box center [710, 489] width 295 height 27
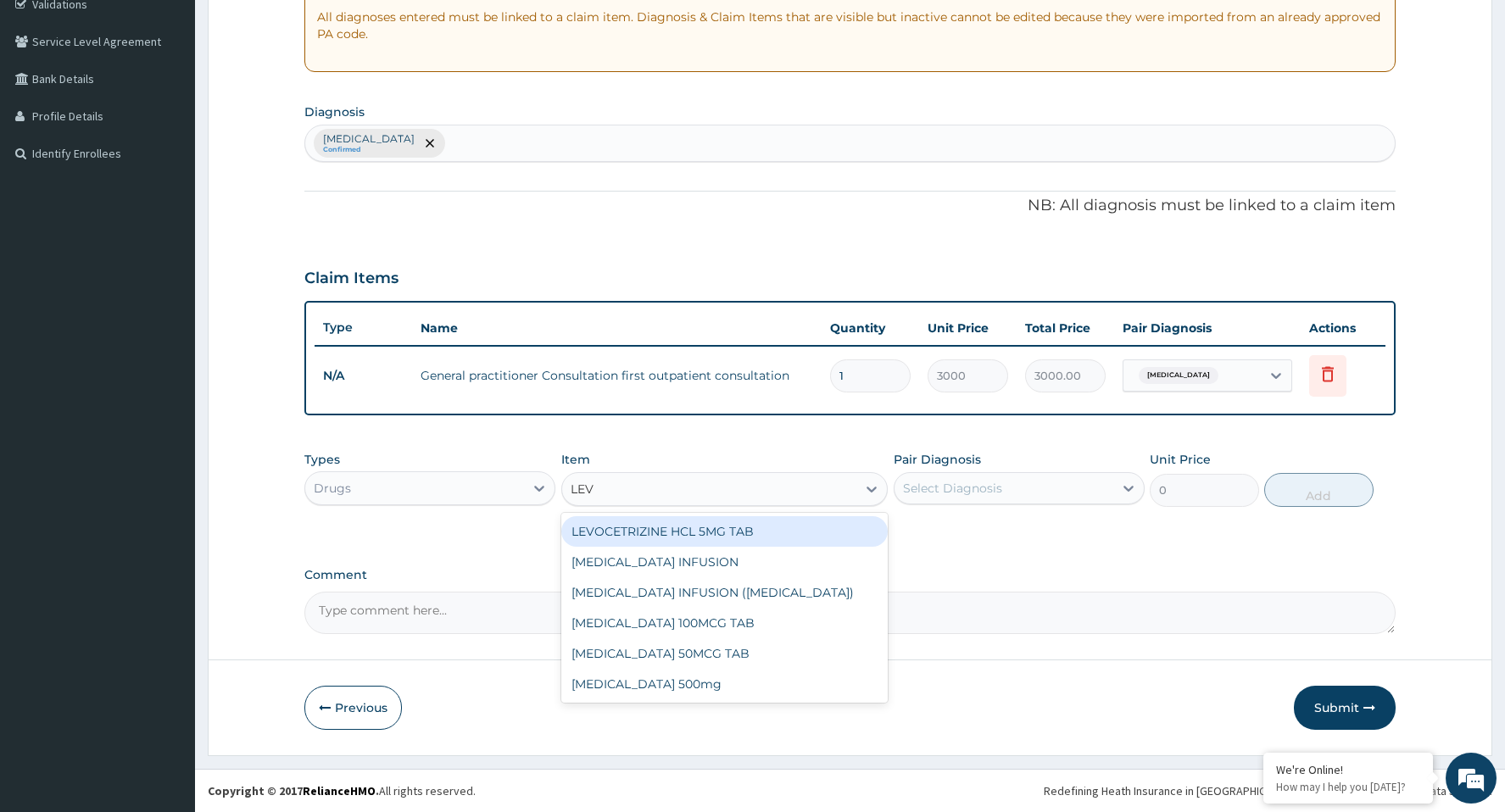
type input "LEVO"
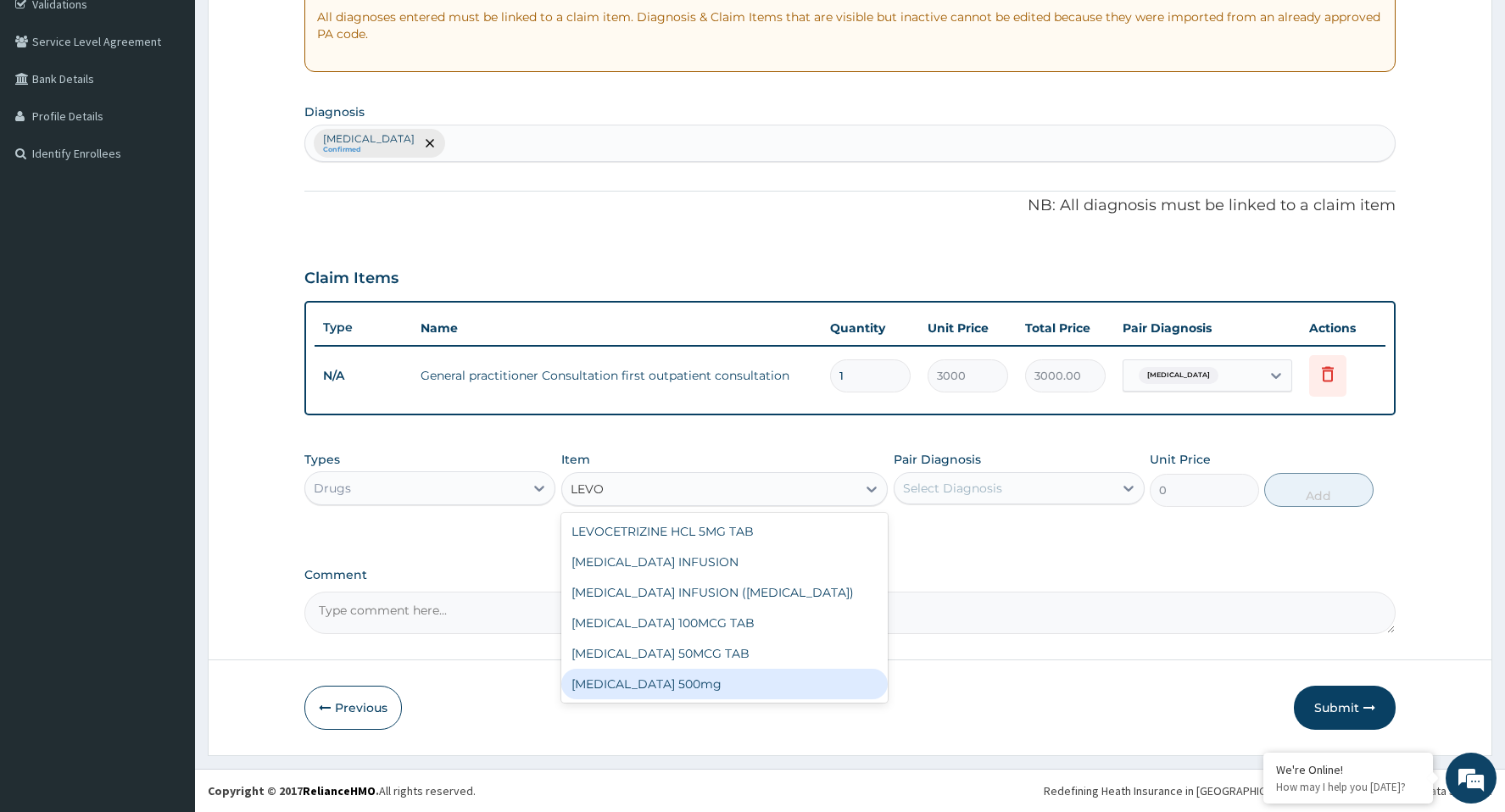
click at [666, 681] on div "[MEDICAL_DATA] 500mg" at bounding box center [725, 684] width 327 height 31
type input "400"
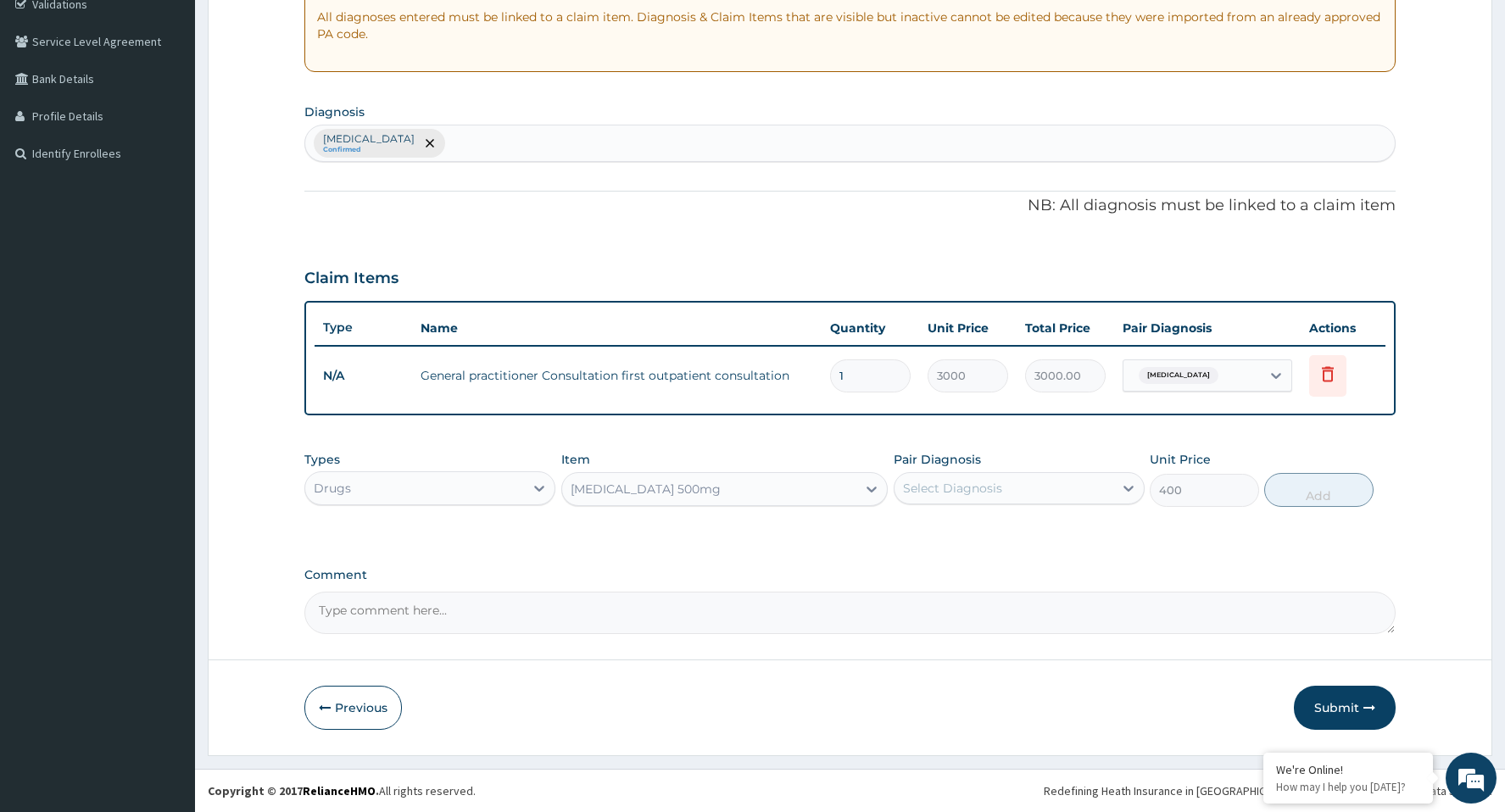
click at [954, 493] on div "Select Diagnosis" at bounding box center [953, 488] width 99 height 17
click at [950, 531] on label "[MEDICAL_DATA]" at bounding box center [974, 529] width 105 height 17
checkbox input "true"
click at [1312, 487] on button "Add" at bounding box center [1319, 489] width 110 height 34
type input "0"
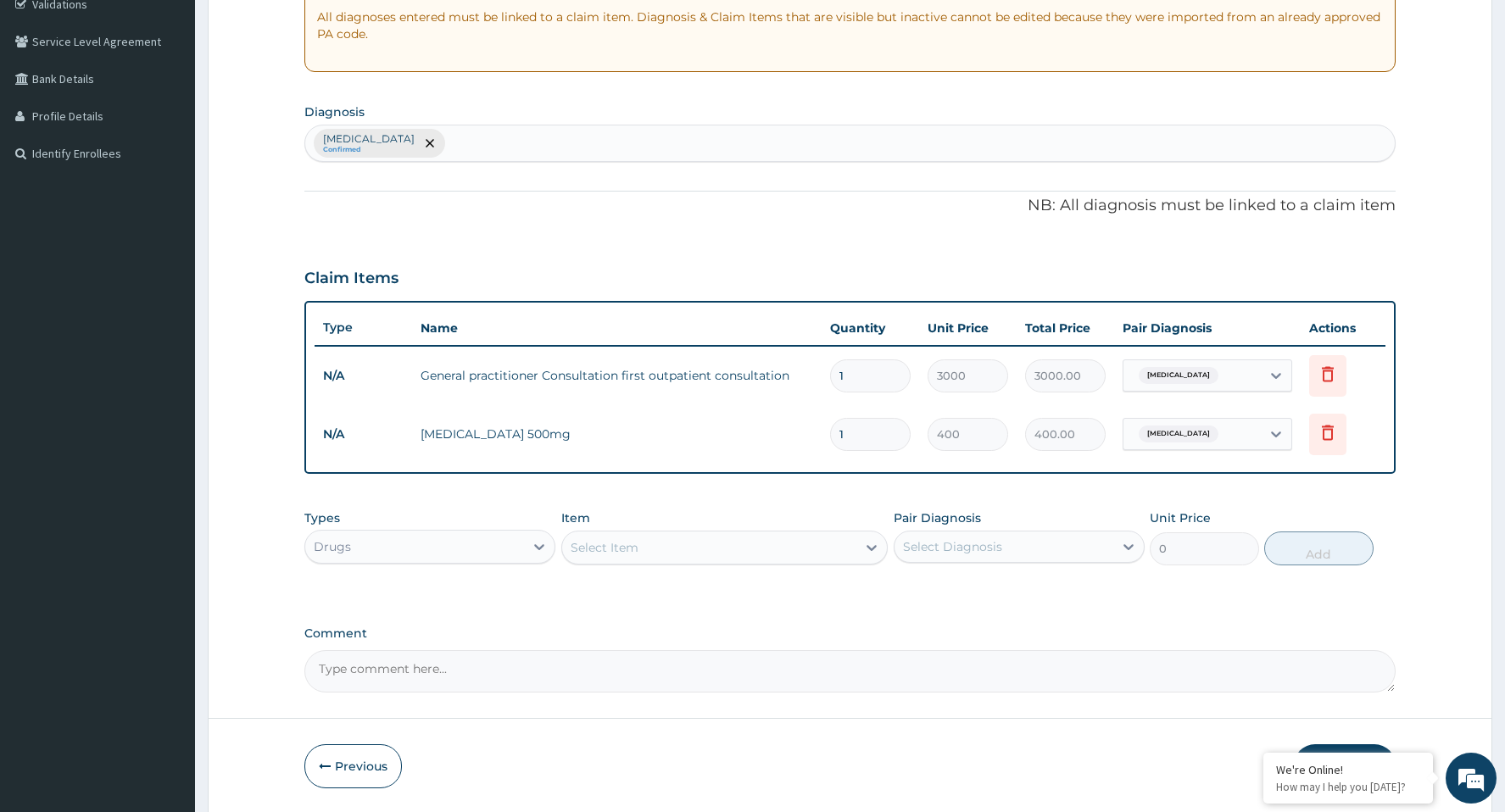
click at [621, 554] on div "Select Item" at bounding box center [604, 547] width 68 height 17
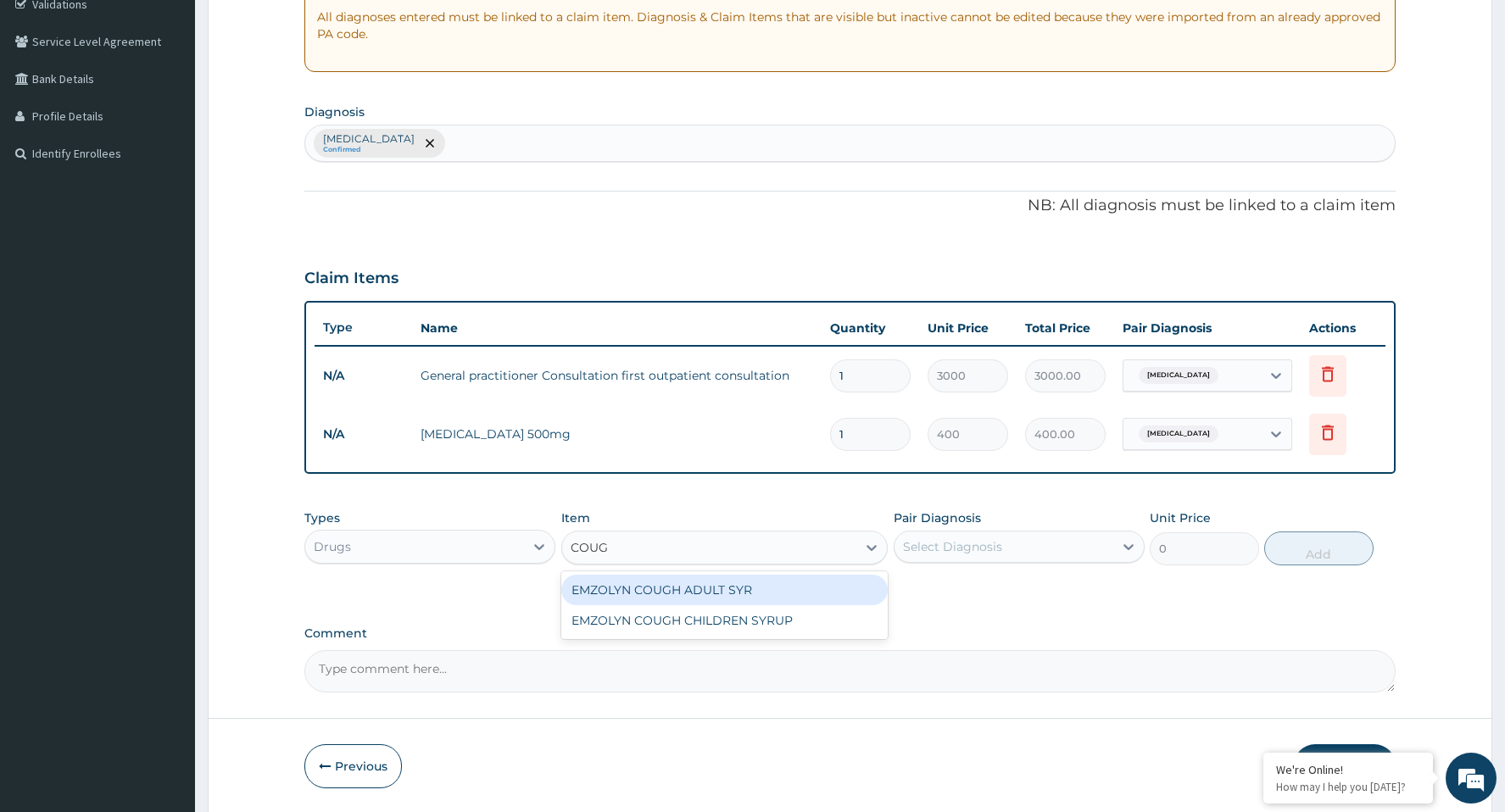
type input "COUGH"
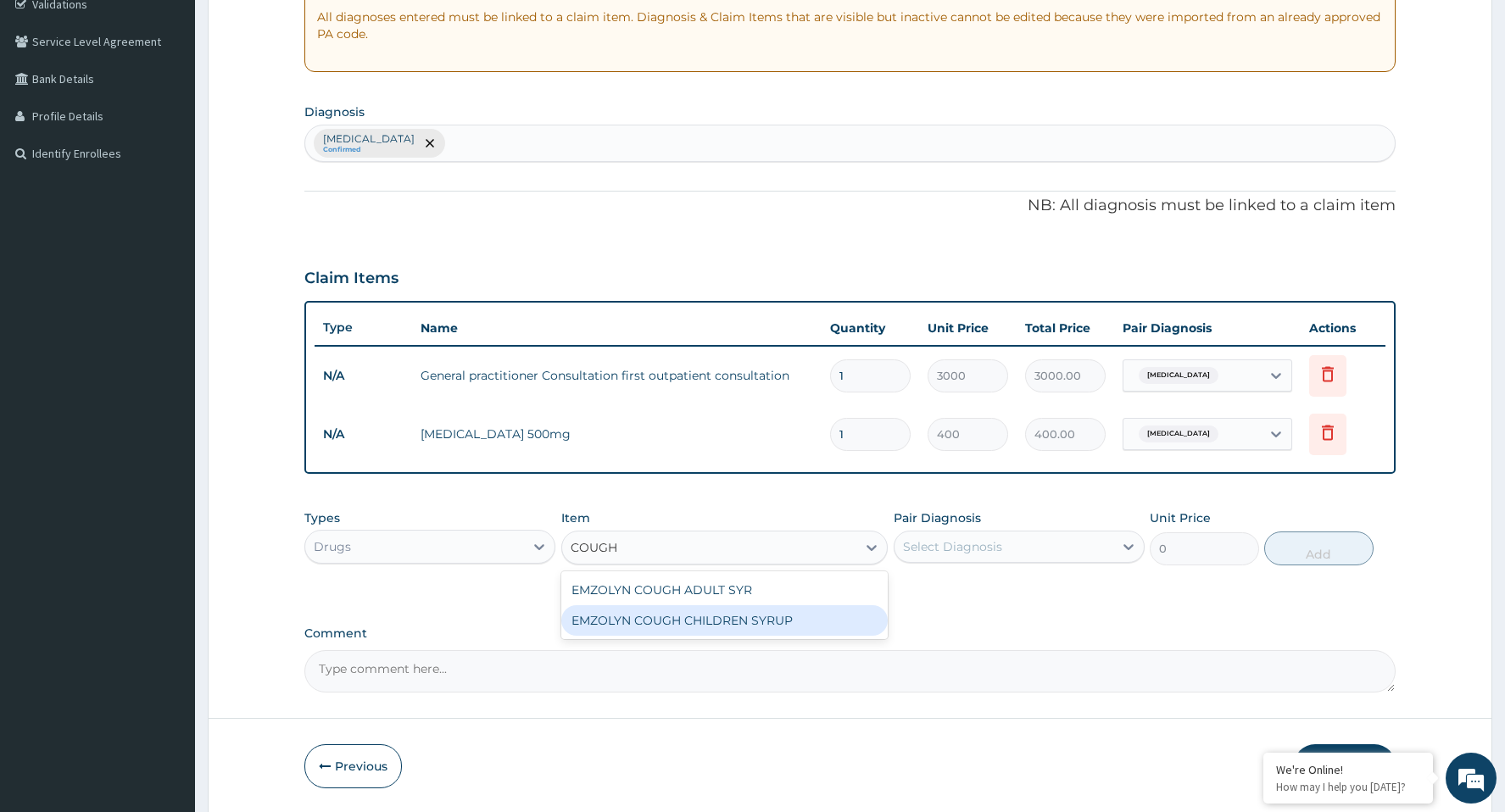
click at [655, 618] on div "EMZOLYN COUGH CHILDREN SYRUP" at bounding box center [725, 620] width 327 height 31
type input "525"
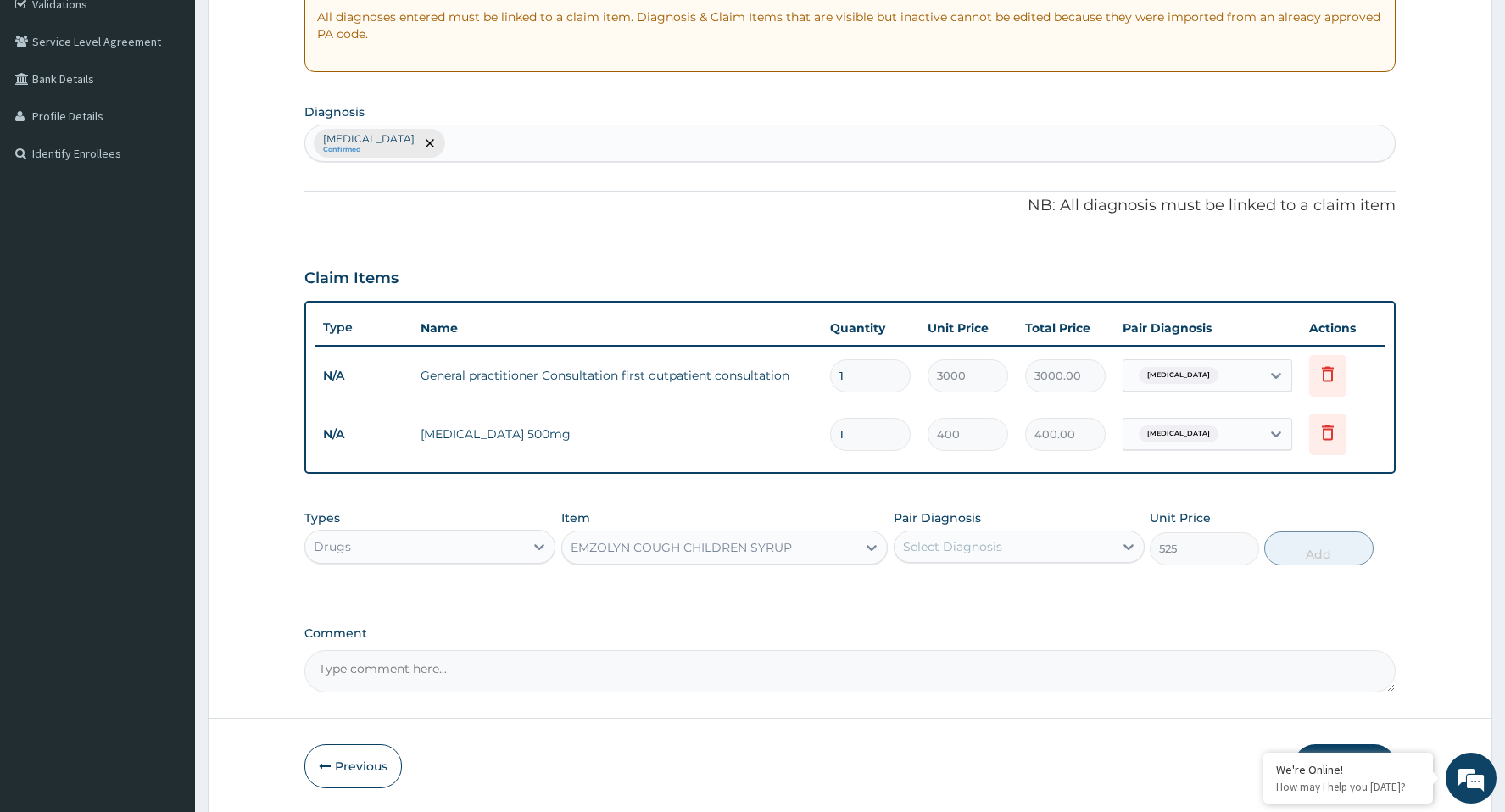
click at [977, 550] on div "Select Diagnosis" at bounding box center [953, 546] width 99 height 17
click at [969, 590] on label "[MEDICAL_DATA]" at bounding box center [974, 588] width 105 height 17
checkbox input "true"
click at [1309, 550] on button "Add" at bounding box center [1319, 549] width 110 height 34
type input "0"
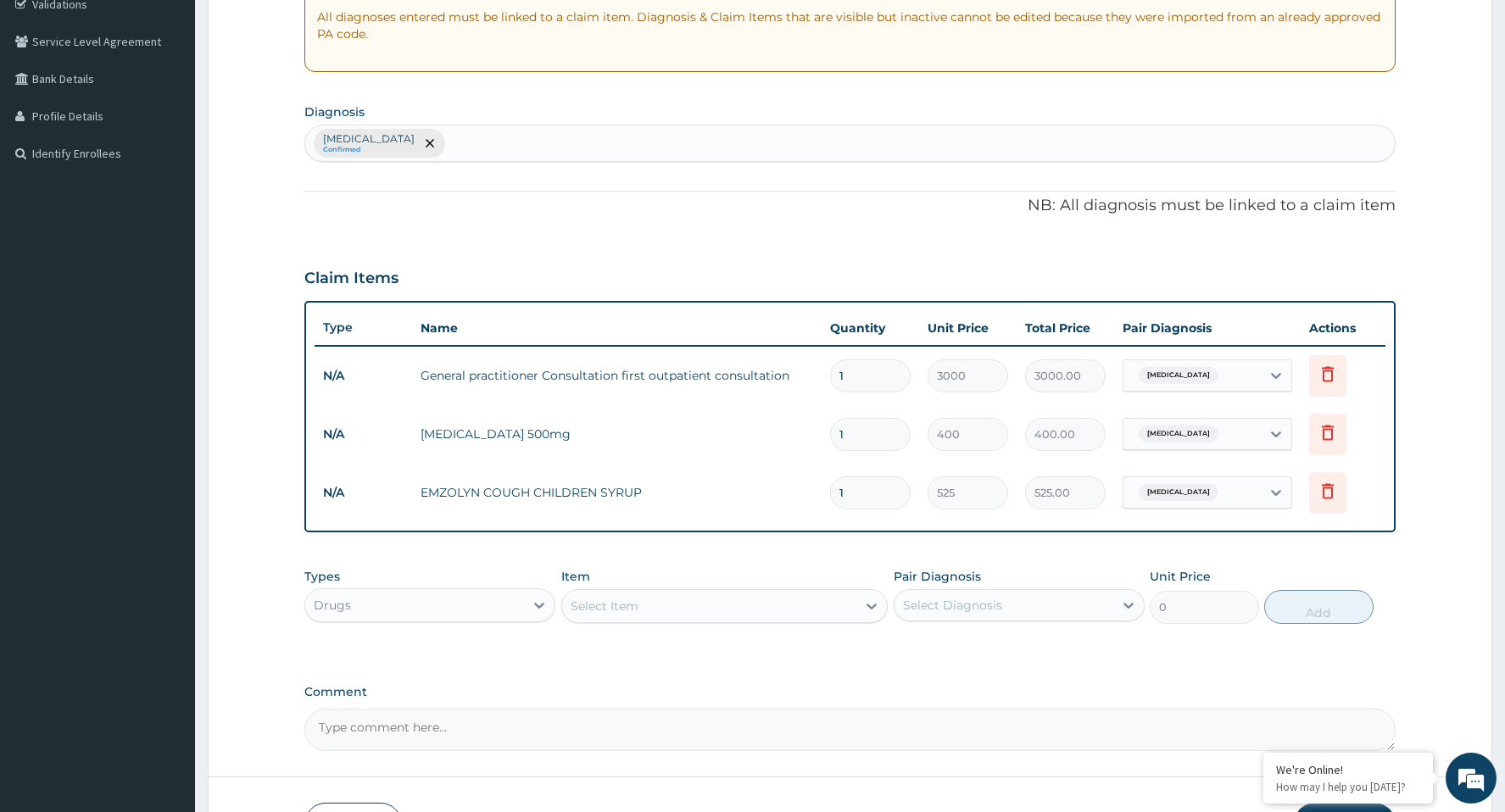
click at [688, 605] on div "Select Item" at bounding box center [710, 606] width 295 height 27
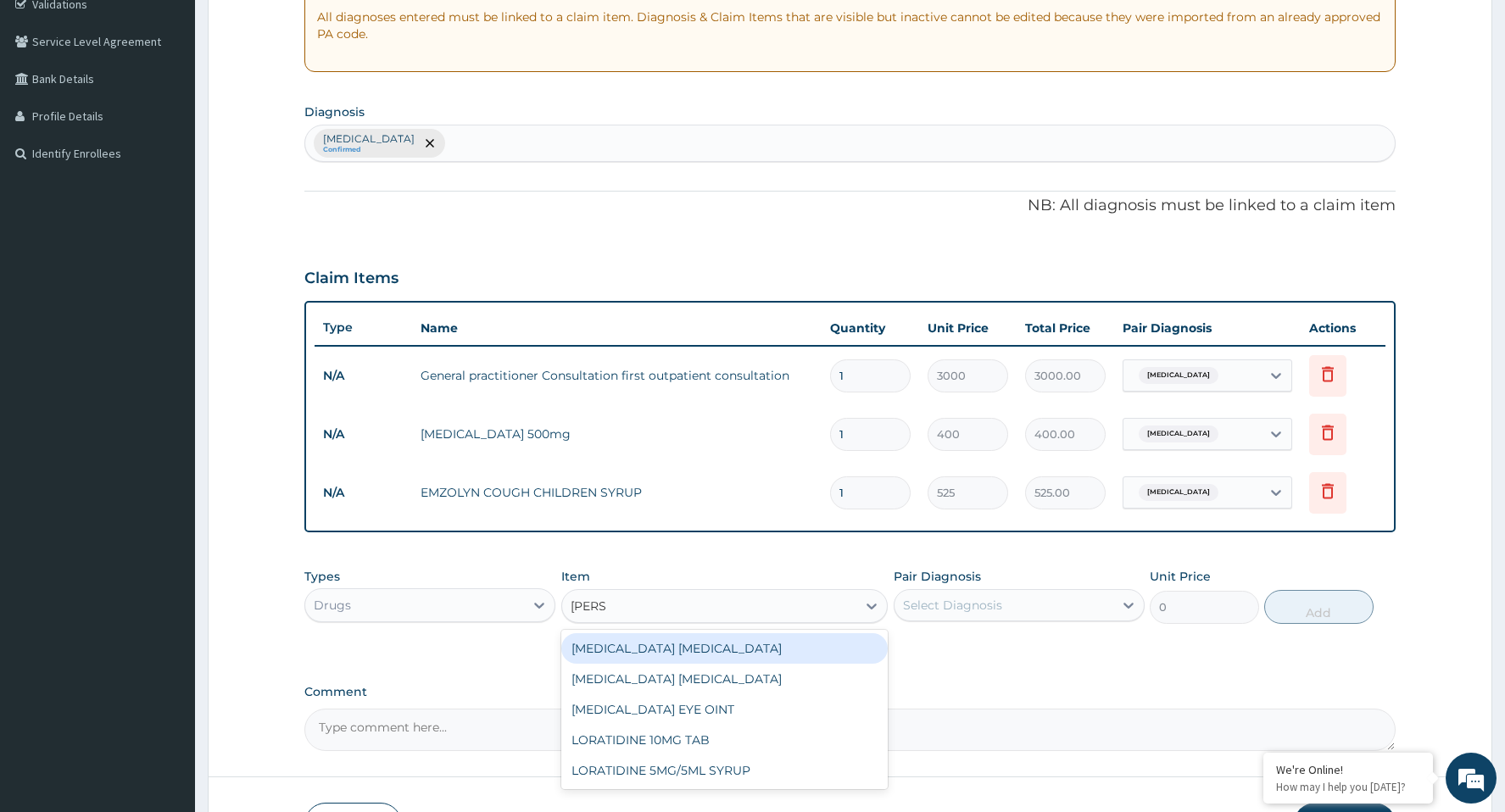
type input "LORAT"
click at [688, 641] on div "LORATIDINE 10MG TAB" at bounding box center [725, 649] width 327 height 31
type input "52.5"
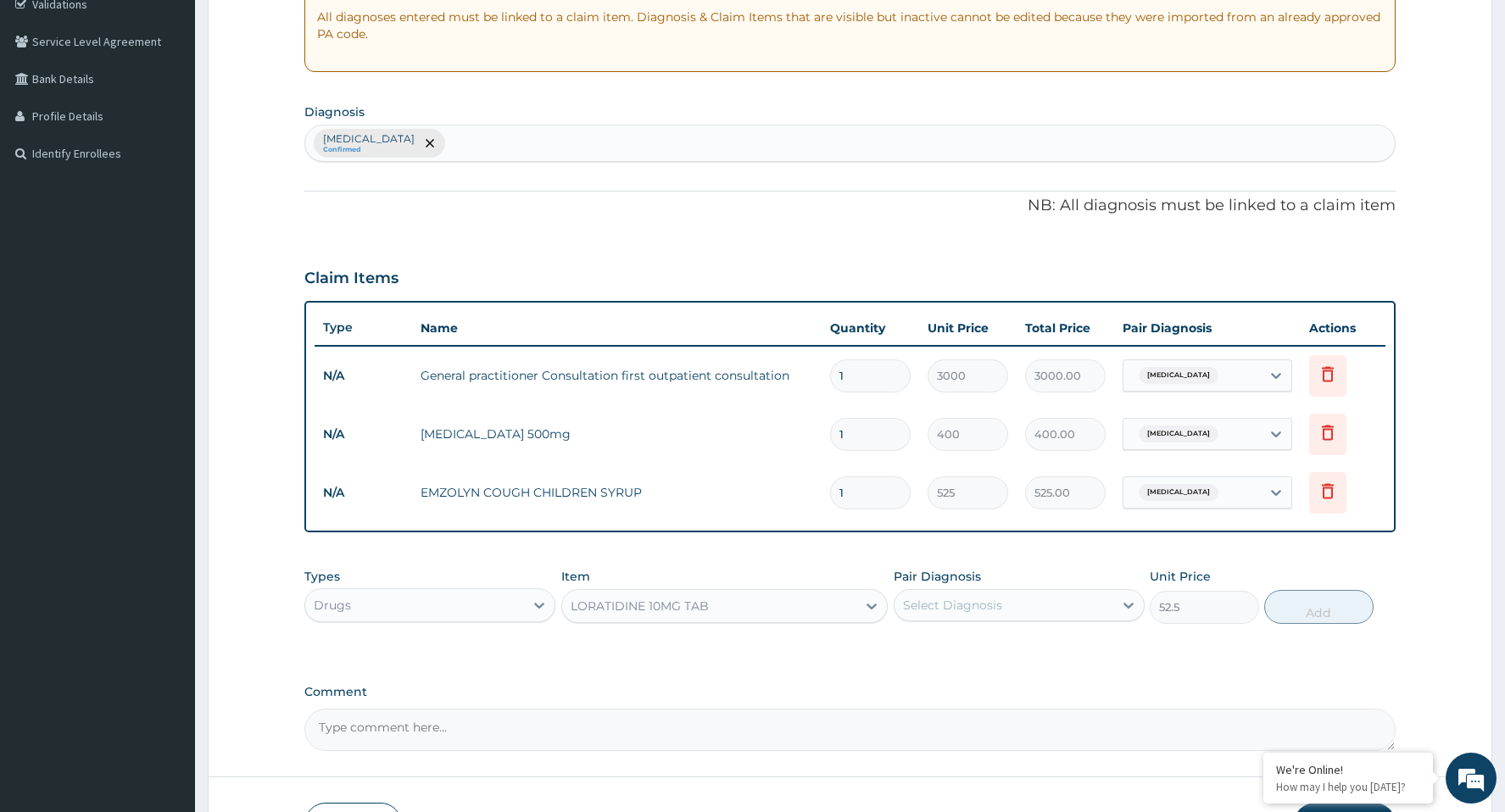
click at [959, 607] on div "Select Diagnosis" at bounding box center [953, 604] width 99 height 17
click at [944, 656] on div "[MEDICAL_DATA]" at bounding box center [1019, 649] width 251 height 34
checkbox input "true"
click at [1292, 612] on button "Add" at bounding box center [1319, 607] width 110 height 34
type input "0"
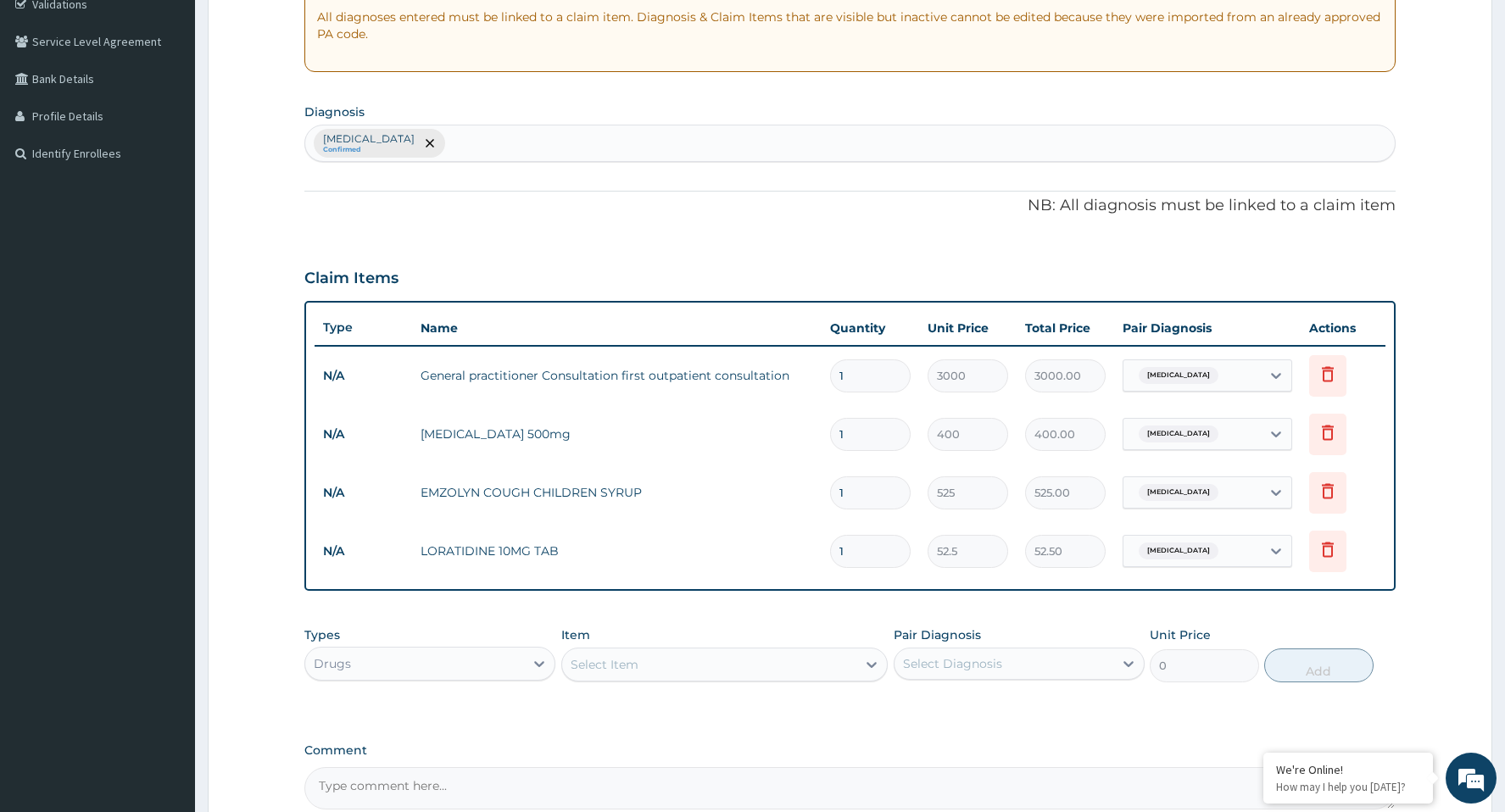
drag, startPoint x: 848, startPoint y: 550, endPoint x: 817, endPoint y: 557, distance: 31.8
click at [817, 557] on tr "N/A LORATIDINE 10MG TAB 1 52.5 52.50 [MEDICAL_DATA] Delete" at bounding box center [849, 551] width 1070 height 58
type input "5"
type input "262.50"
type input "5"
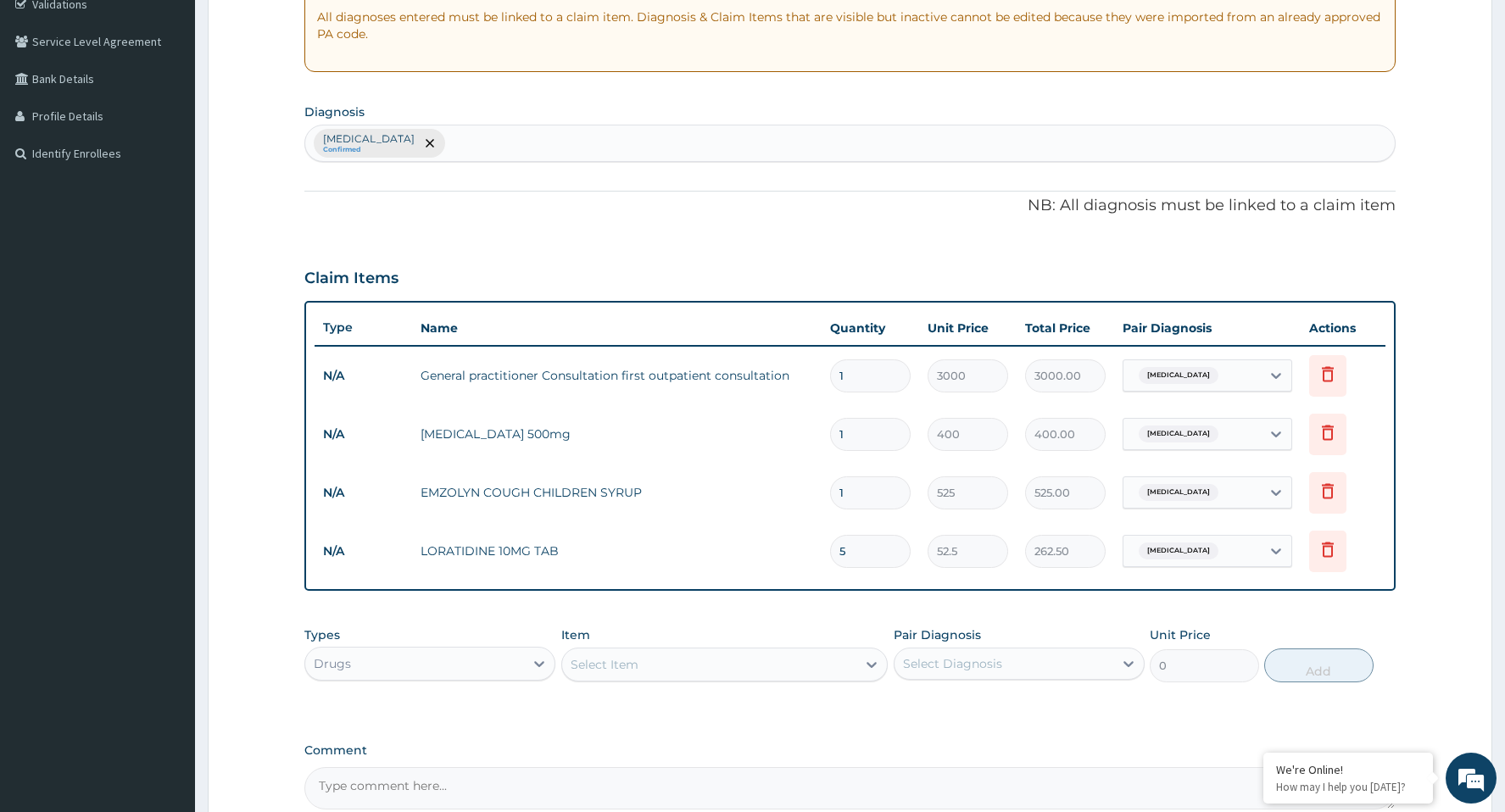
click at [853, 433] on input "1" at bounding box center [870, 434] width 80 height 33
type input "14"
type input "5600.00"
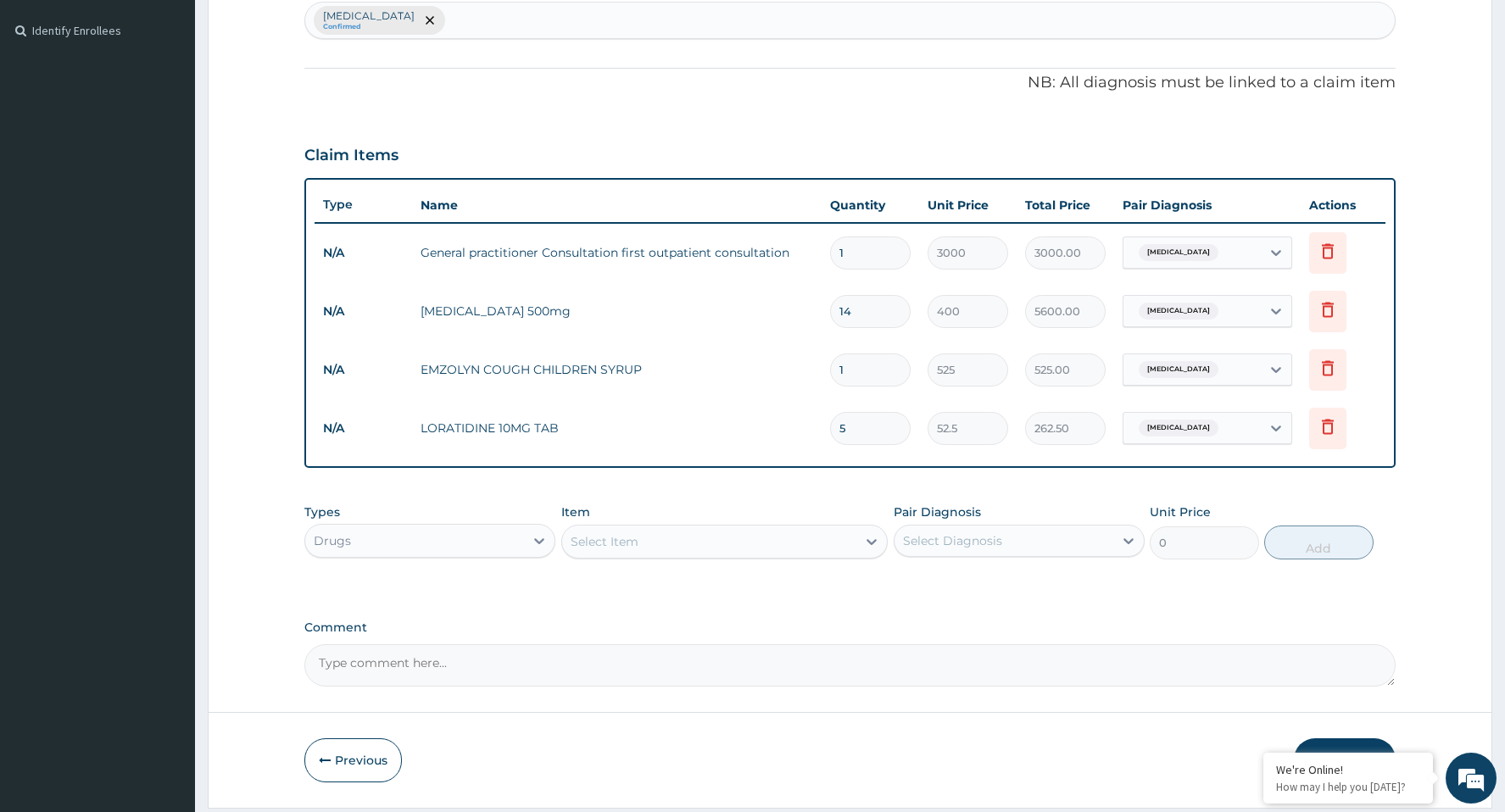
scroll to position [505, 0]
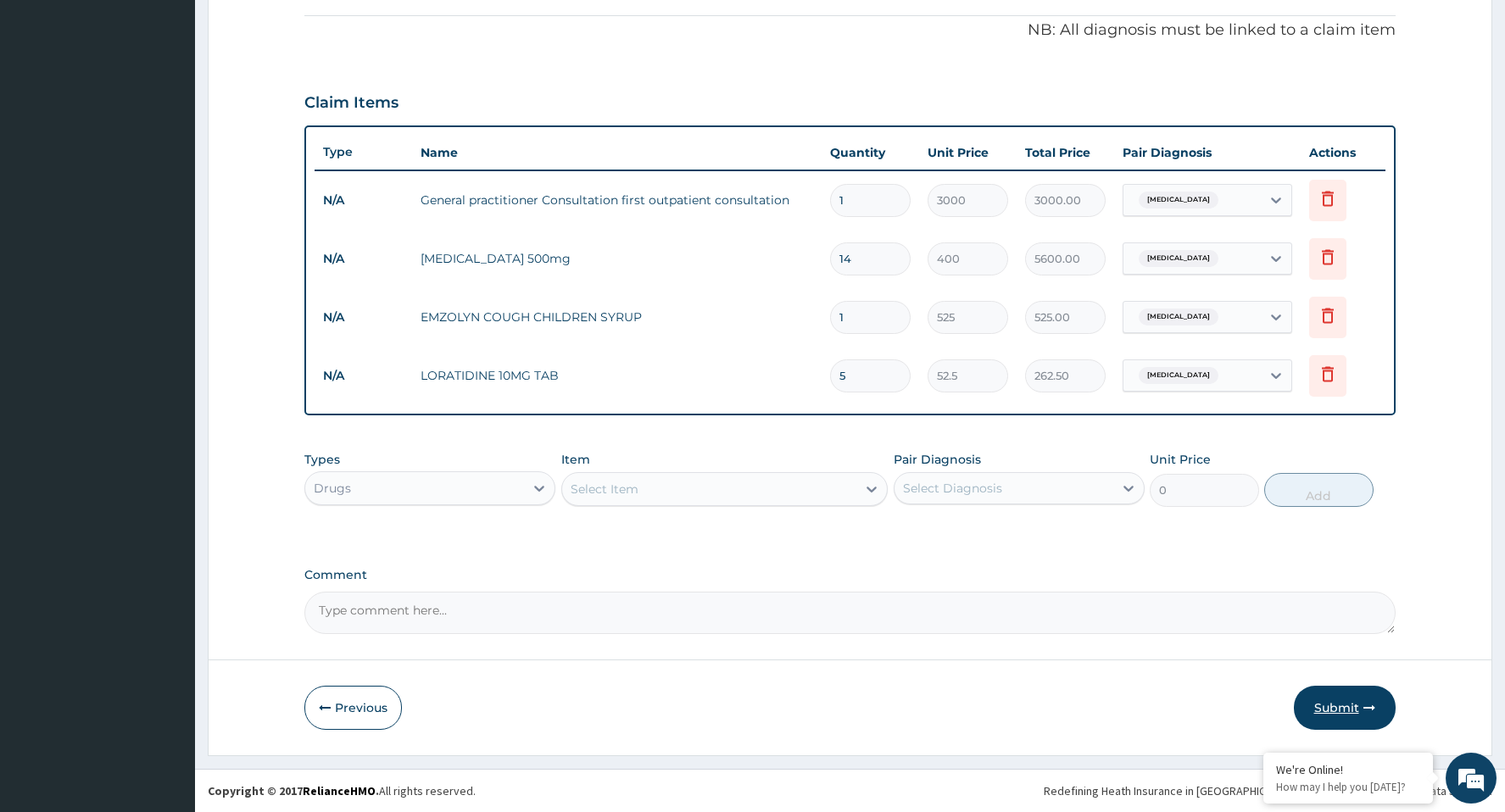
type input "14"
click at [1322, 702] on button "Submit" at bounding box center [1344, 708] width 102 height 44
